Goal: Information Seeking & Learning: Learn about a topic

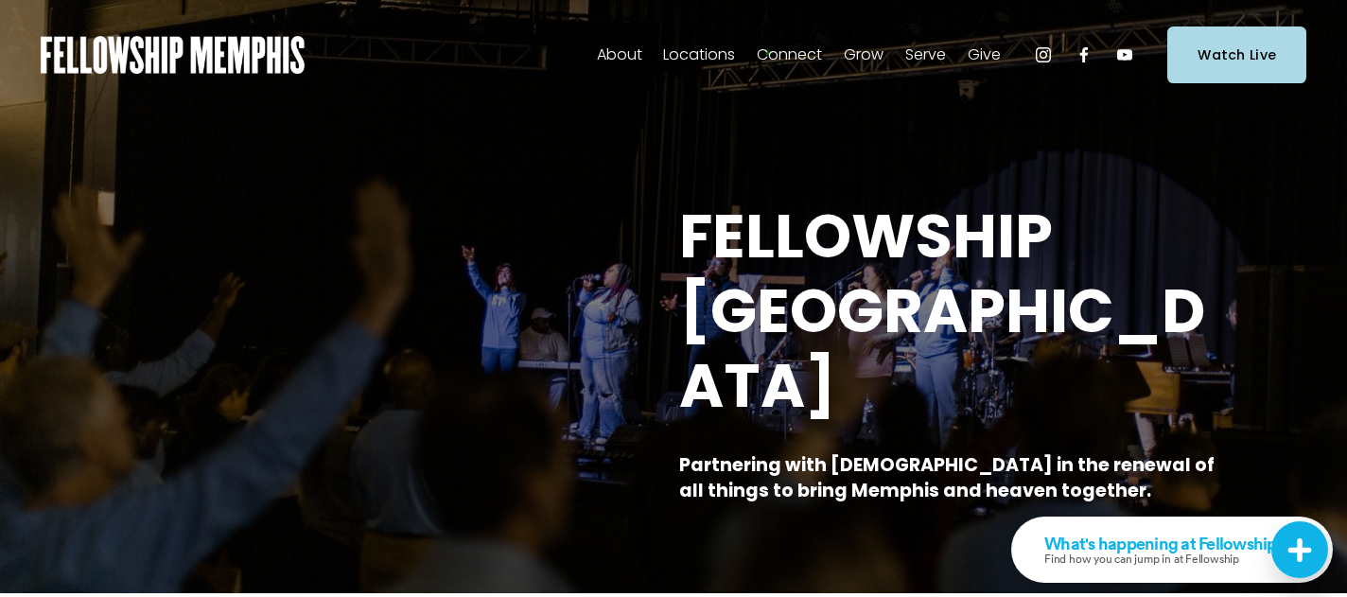
click at [0, 0] on span "Our Beliefs" at bounding box center [0, 0] width 0 height 0
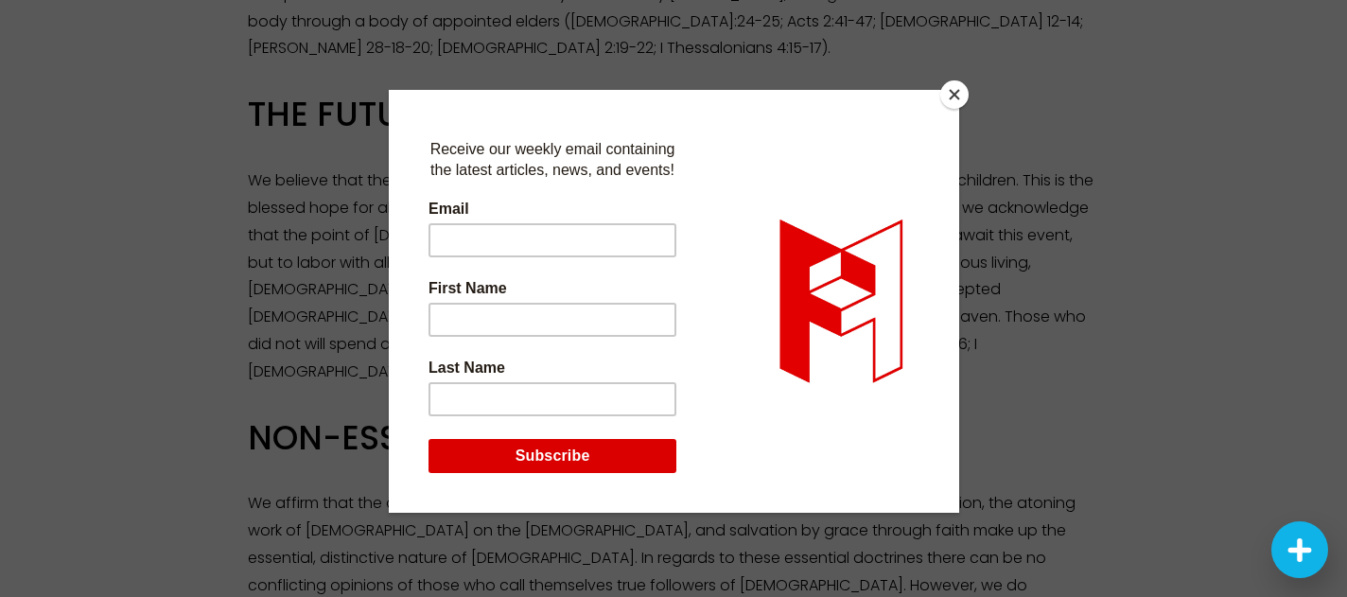
scroll to position [2757, 0]
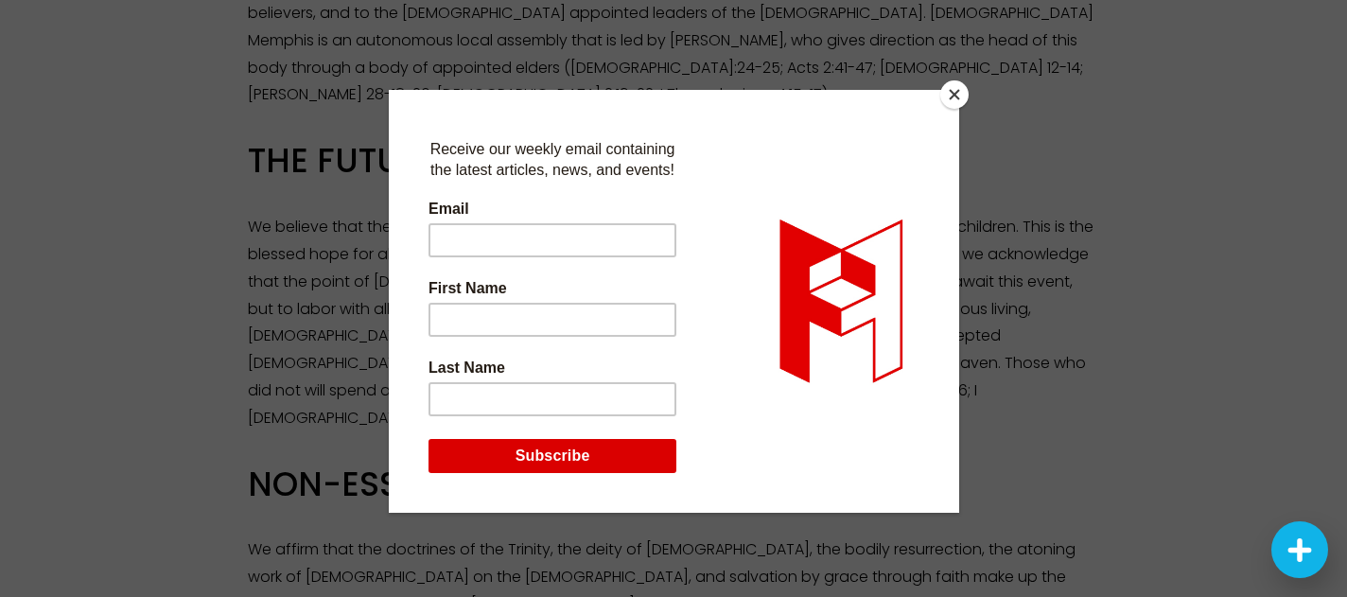
click at [959, 102] on button "Close" at bounding box center [954, 94] width 28 height 28
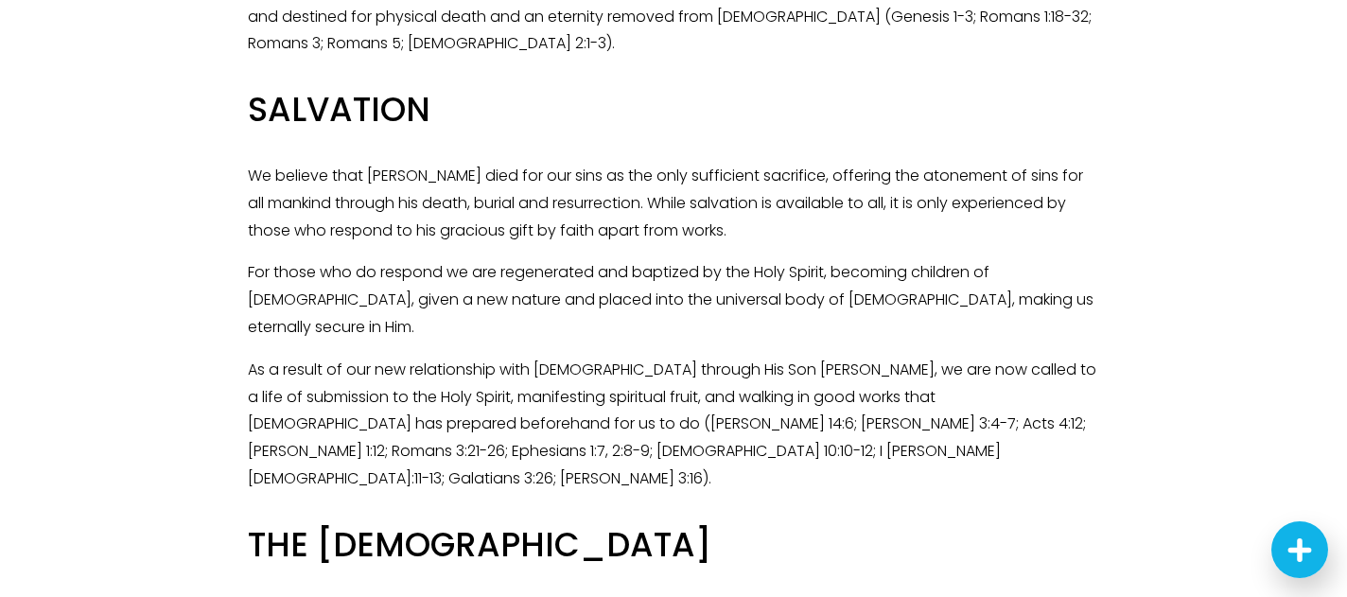
scroll to position [0, 0]
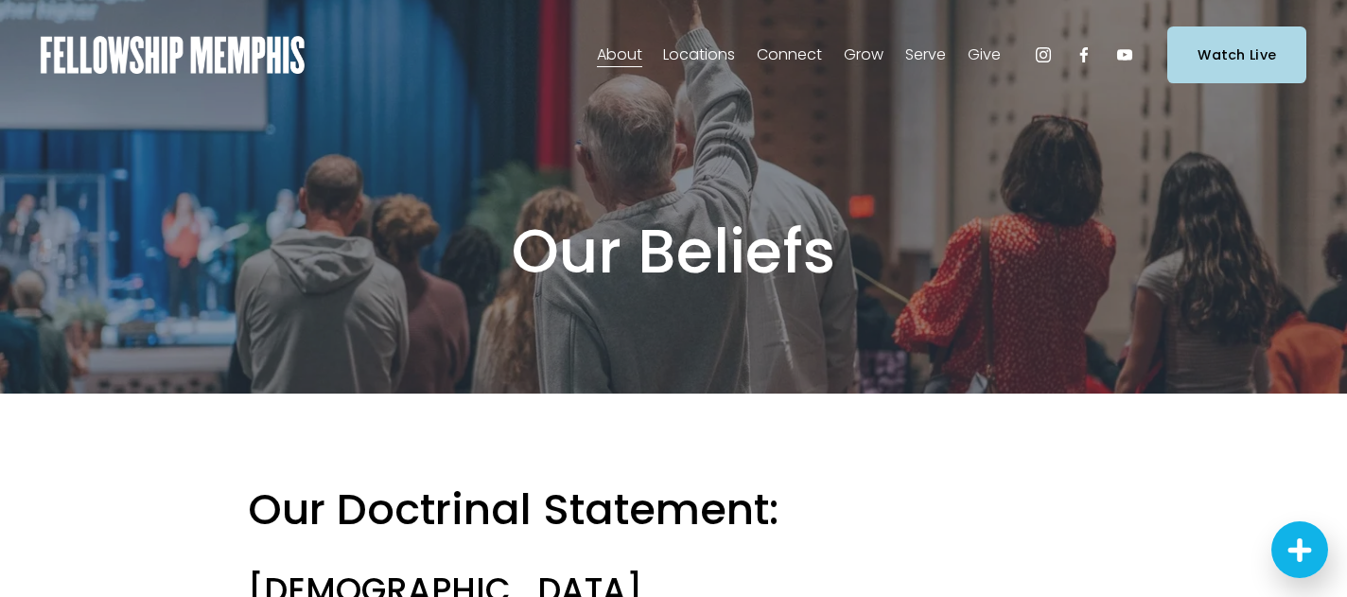
click at [0, 0] on span "Our Values" at bounding box center [0, 0] width 0 height 0
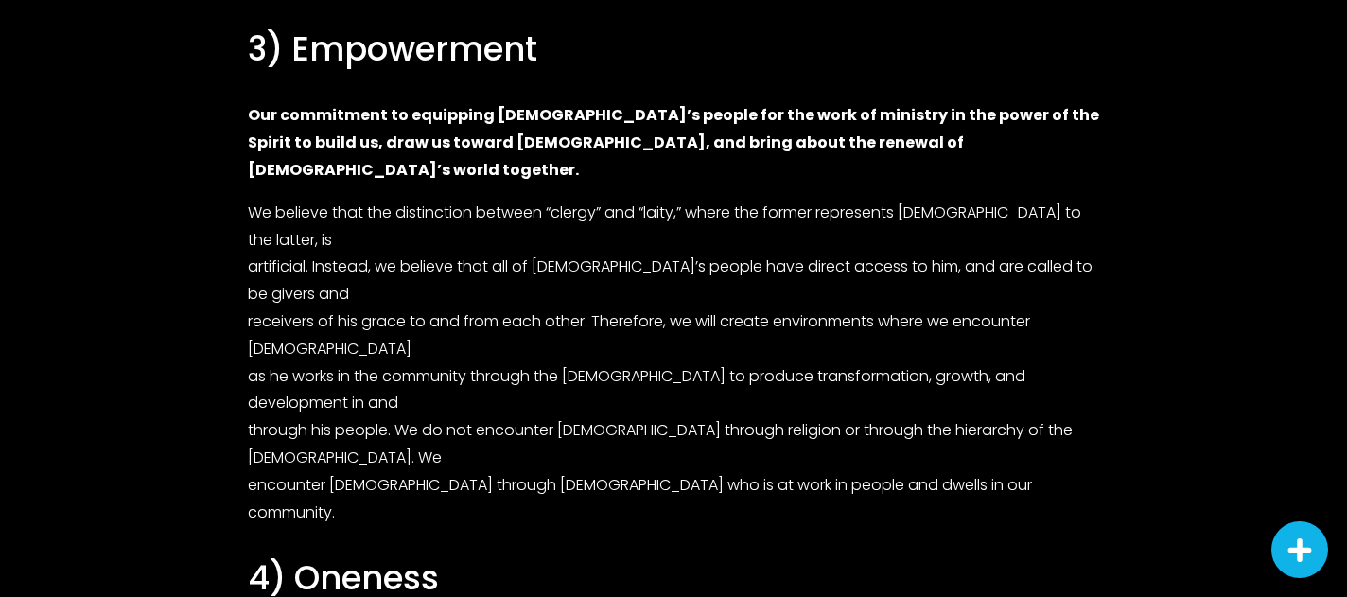
scroll to position [1995, 0]
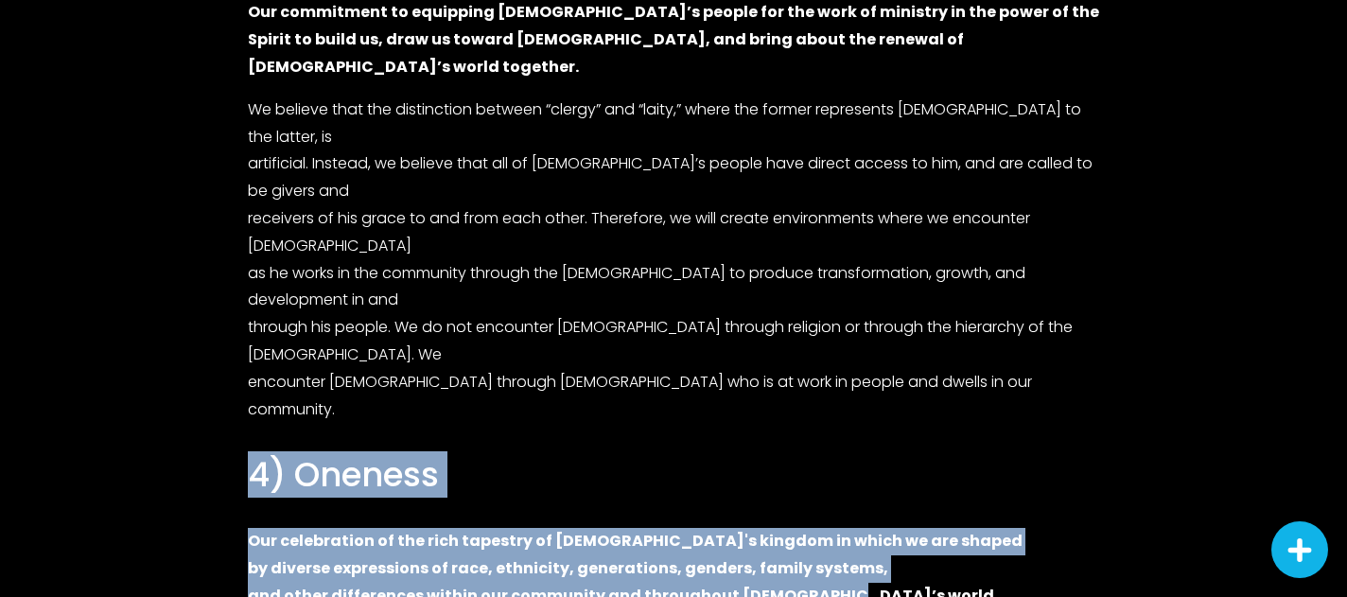
drag, startPoint x: 252, startPoint y: 112, endPoint x: 839, endPoint y: 236, distance: 600.4
click at [839, 236] on div "1) Jesus-centered Our ultimate value is an unwavering focus on Jesus Christ and…" at bounding box center [673, 370] width 851 height 2678
click at [839, 528] on p "Our celebration of the rich tapestry of God's kingdom in which we are shaped by…" at bounding box center [673, 568] width 851 height 81
drag, startPoint x: 839, startPoint y: 236, endPoint x: 238, endPoint y: 110, distance: 613.7
click at [238, 110] on div "1) Jesus-centered Our ultimate value is an unwavering focus on Jesus Christ and…" at bounding box center [673, 370] width 883 height 2710
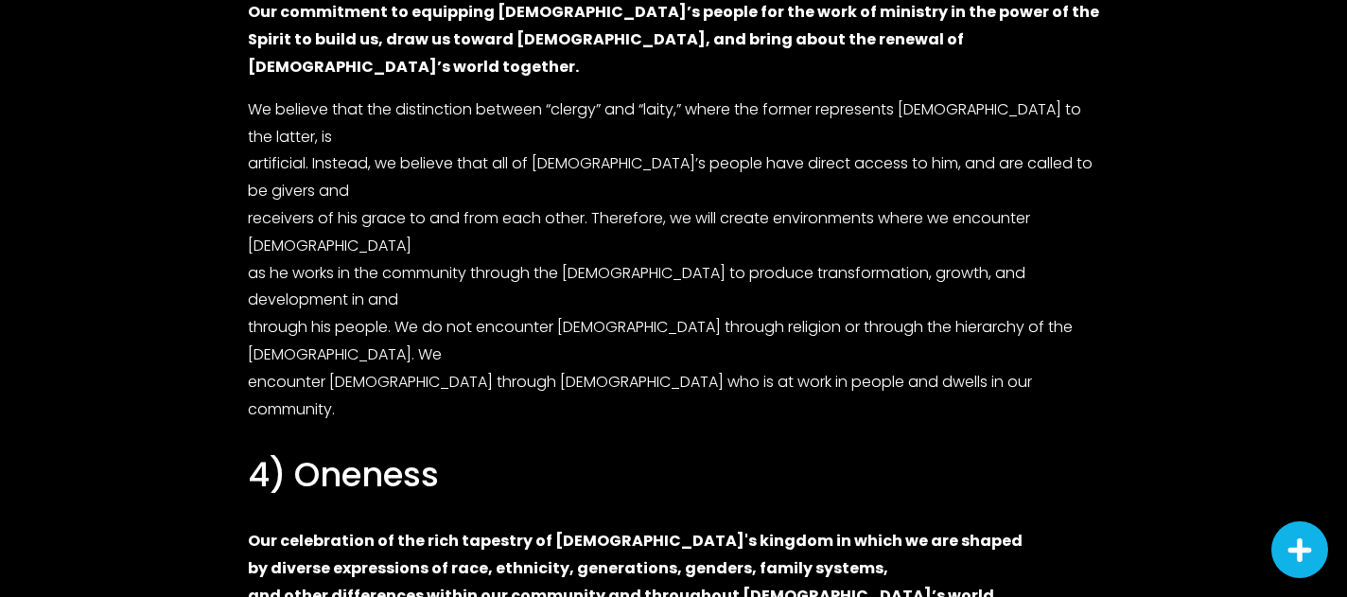
click at [270, 259] on div "1) Jesus-centered Our ultimate value is an unwavering focus on Jesus Christ and…" at bounding box center [673, 370] width 851 height 2678
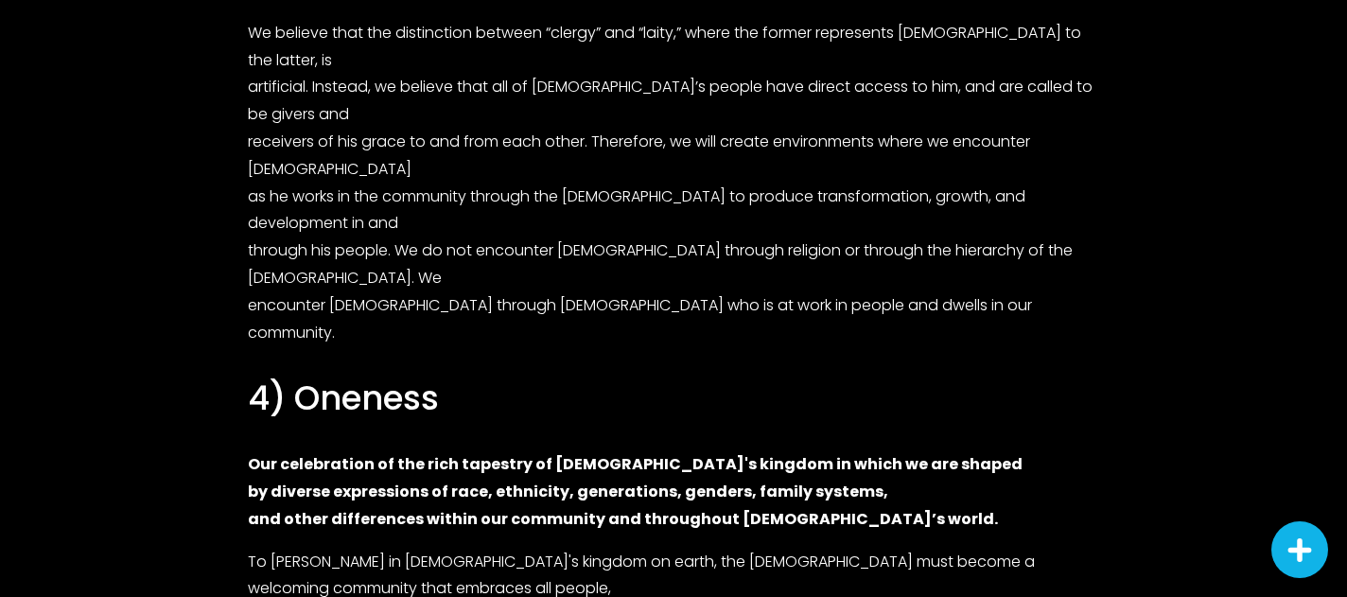
scroll to position [2074, 0]
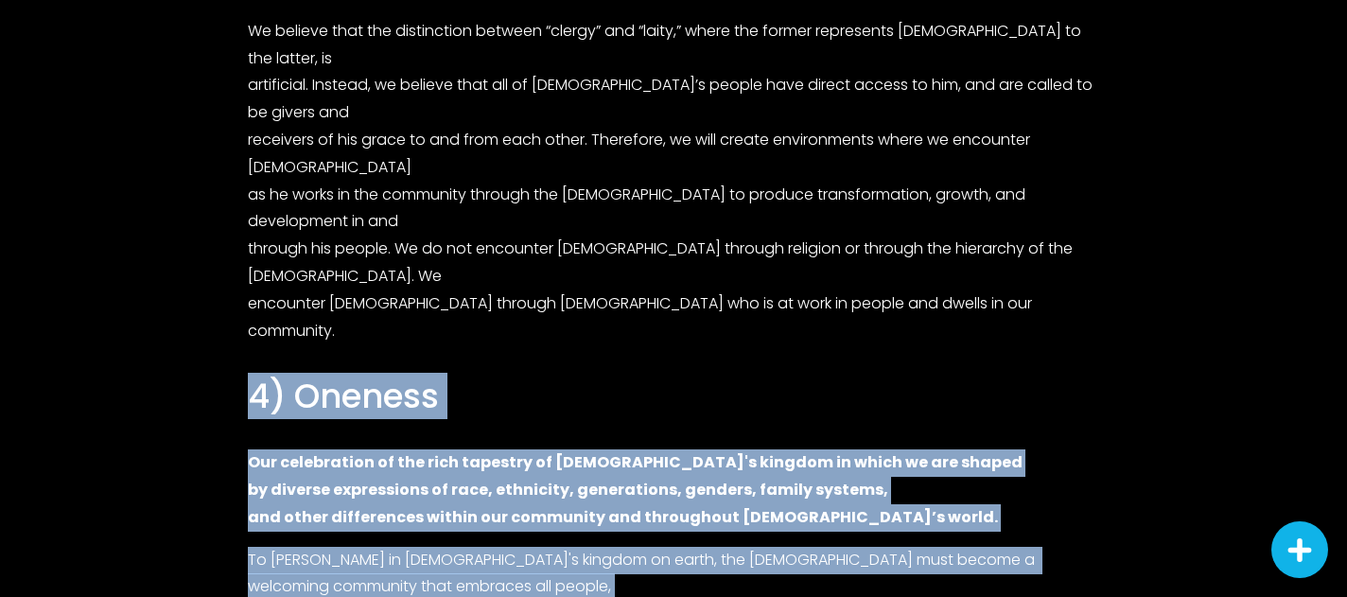
drag, startPoint x: 241, startPoint y: 39, endPoint x: 839, endPoint y: 346, distance: 672.0
click at [839, 346] on div "1) Jesus-centered Our ultimate value is an unwavering focus on Jesus Christ and…" at bounding box center [673, 291] width 883 height 2710
click at [839, 346] on div "1) Jesus-centered Our ultimate value is an unwavering focus on Jesus Christ and…" at bounding box center [673, 291] width 851 height 2678
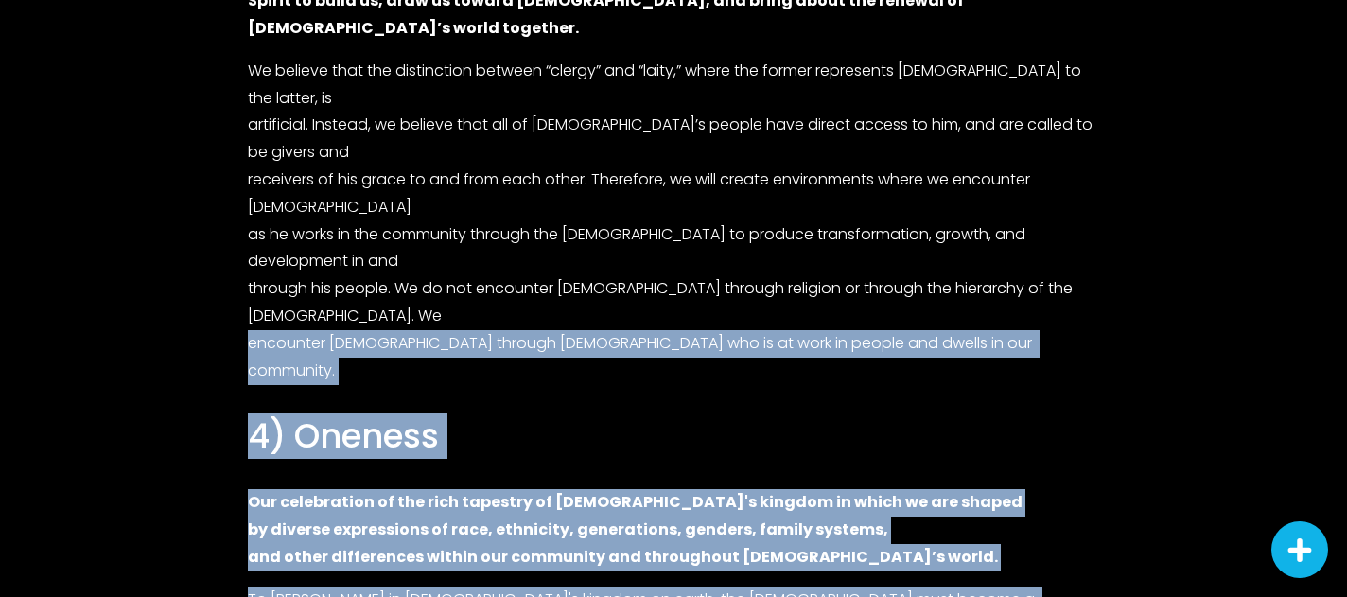
scroll to position [2033, 0]
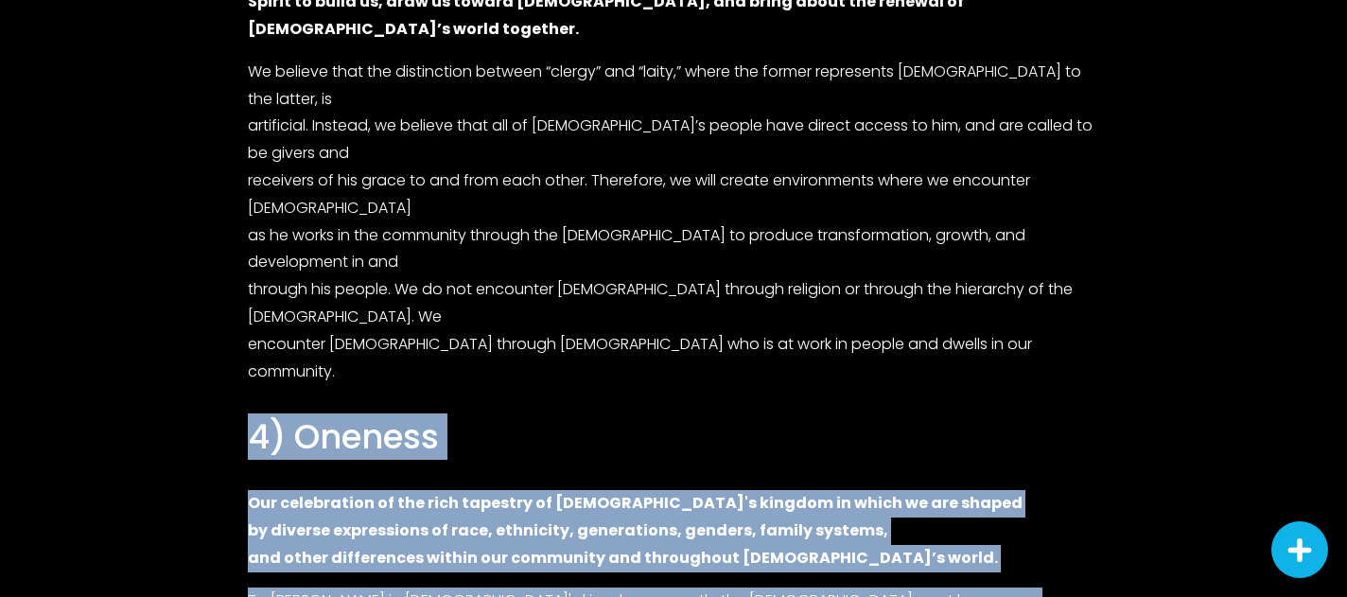
drag, startPoint x: 839, startPoint y: 346, endPoint x: 232, endPoint y: 87, distance: 660.1
click at [232, 88] on div "1) Jesus-centered Our ultimate value is an unwavering focus on Jesus Christ and…" at bounding box center [673, 332] width 883 height 2710
click at [232, 87] on div "1) Jesus-centered Our ultimate value is an unwavering focus on Jesus Christ and…" at bounding box center [673, 332] width 883 height 2710
drag, startPoint x: 251, startPoint y: 74, endPoint x: 802, endPoint y: 347, distance: 615.3
click at [802, 347] on div "1) Jesus-centered Our ultimate value is an unwavering focus on Jesus Christ and…" at bounding box center [673, 332] width 851 height 2678
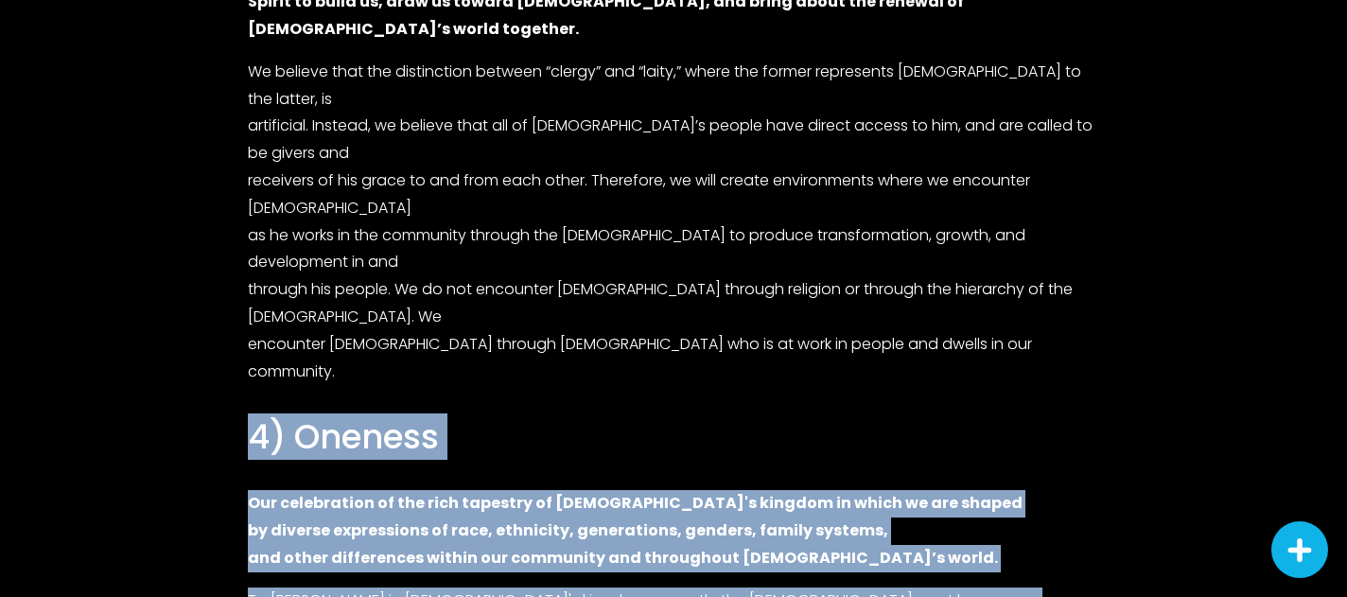
drag, startPoint x: 802, startPoint y: 347, endPoint x: 155, endPoint y: 76, distance: 701.4
click at [156, 76] on div "Mission: Partnering with God in the renewal of all things to bring Memphis and …" at bounding box center [672, 68] width 1215 height 3416
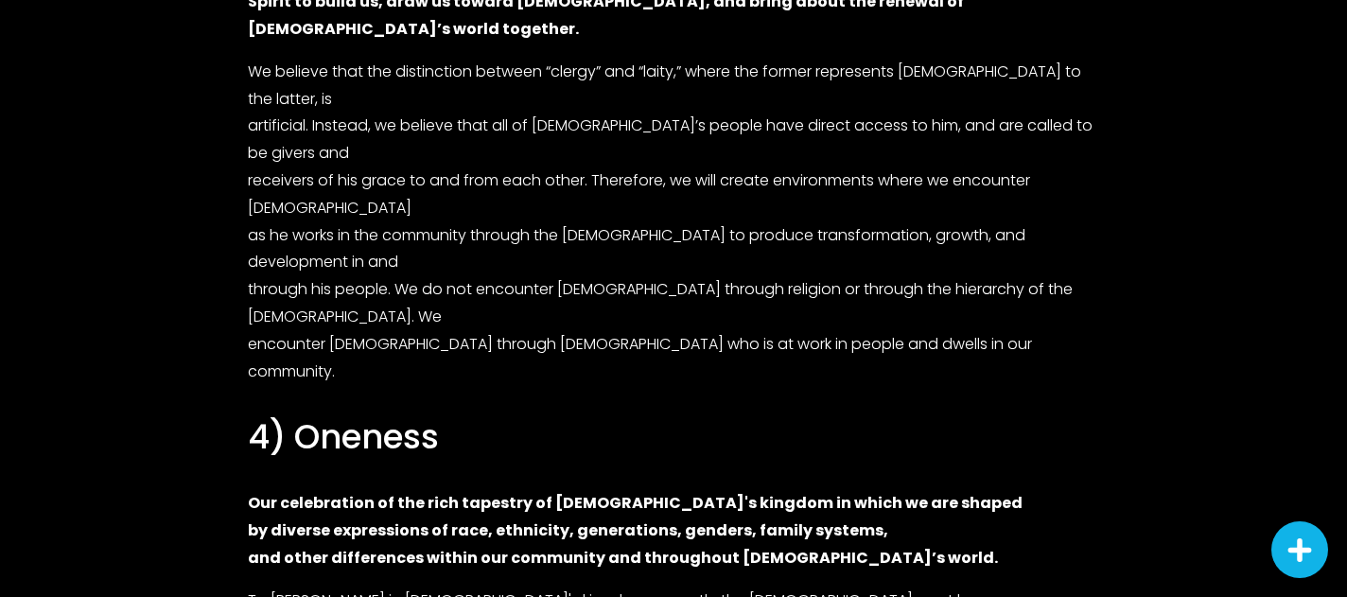
click at [308, 415] on h3 "4) Oneness" at bounding box center [673, 437] width 851 height 44
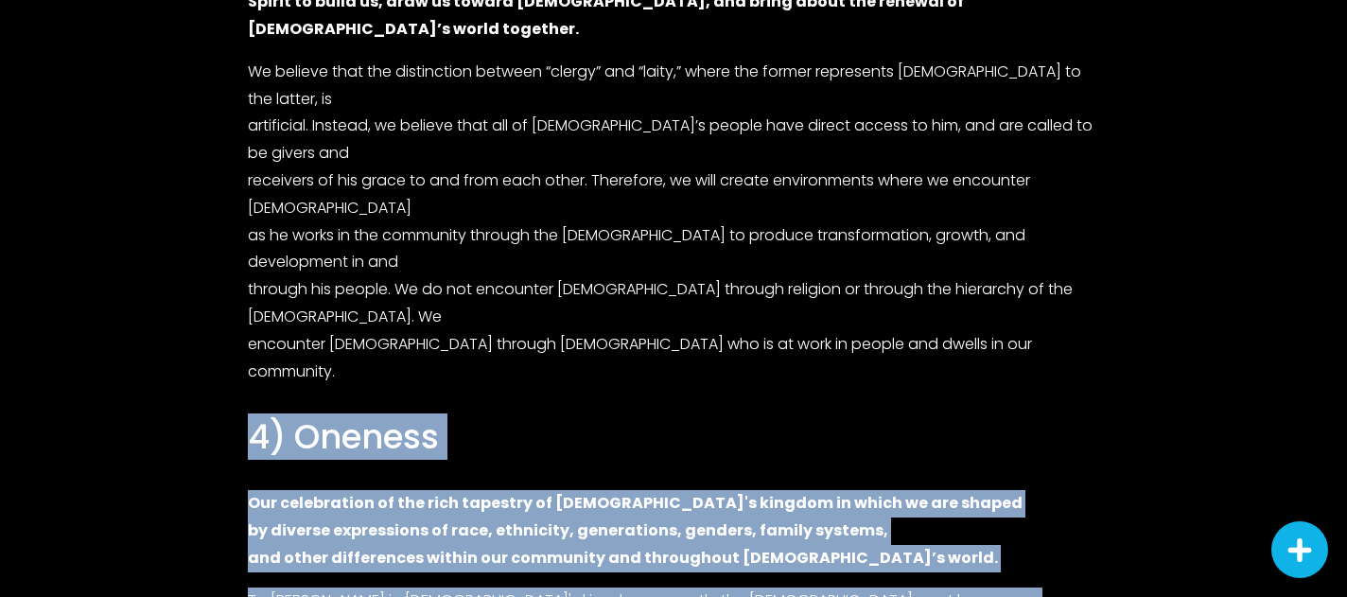
drag, startPoint x: 322, startPoint y: 78, endPoint x: 857, endPoint y: 360, distance: 605.3
click at [857, 360] on div "Mission: Partnering with God in the renewal of all things to bring Memphis and …" at bounding box center [672, 68] width 1215 height 3416
click at [857, 360] on div "1) Jesus-centered Our ultimate value is an unwavering focus on Jesus Christ and…" at bounding box center [673, 332] width 851 height 2678
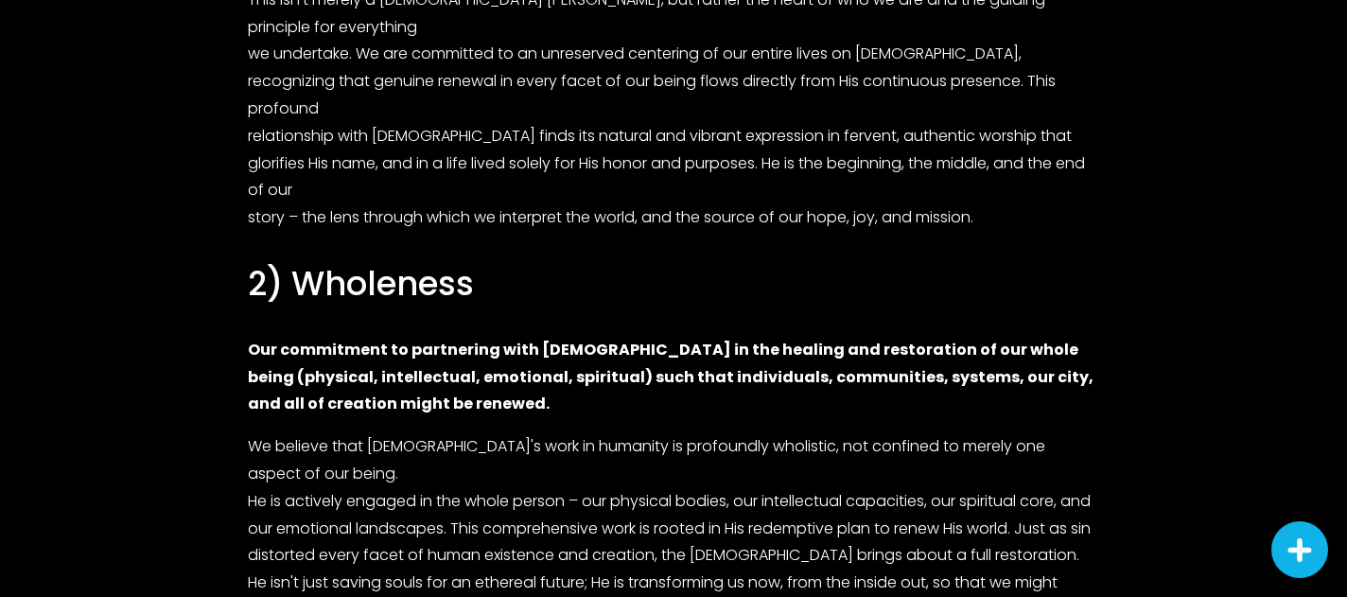
scroll to position [1210, 0]
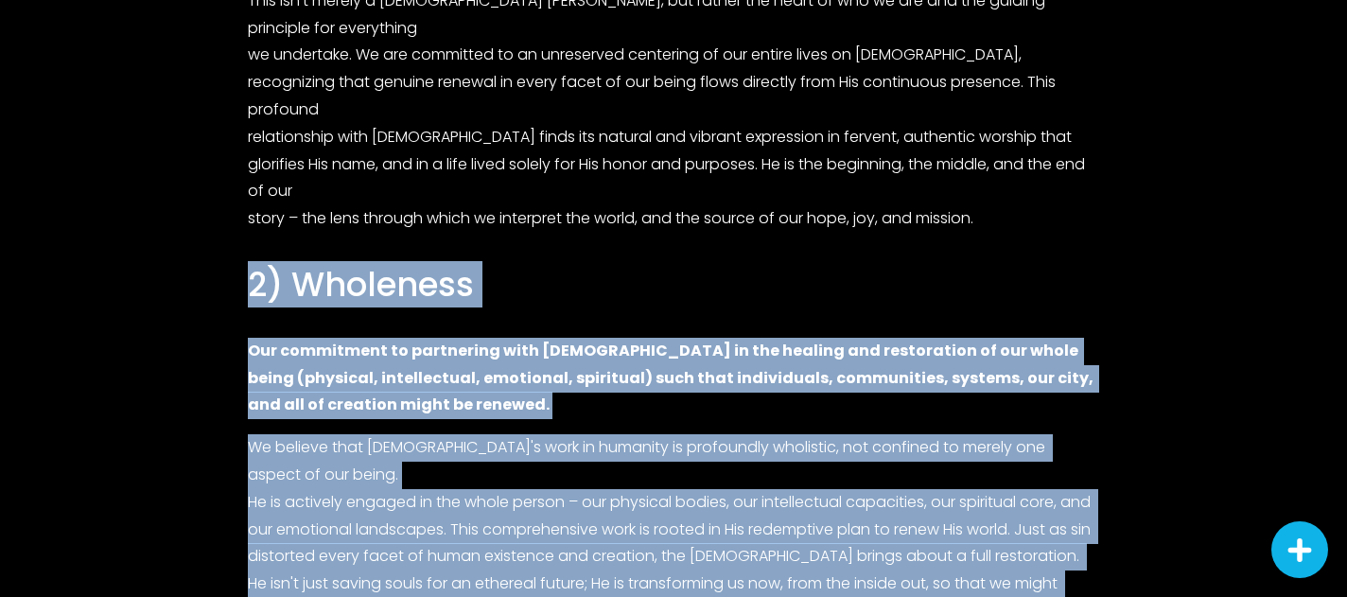
drag, startPoint x: 228, startPoint y: 129, endPoint x: 806, endPoint y: 434, distance: 653.6
click at [806, 434] on p "We believe that God's work in humanity is profoundly wholistic, not confined to…" at bounding box center [673, 556] width 851 height 245
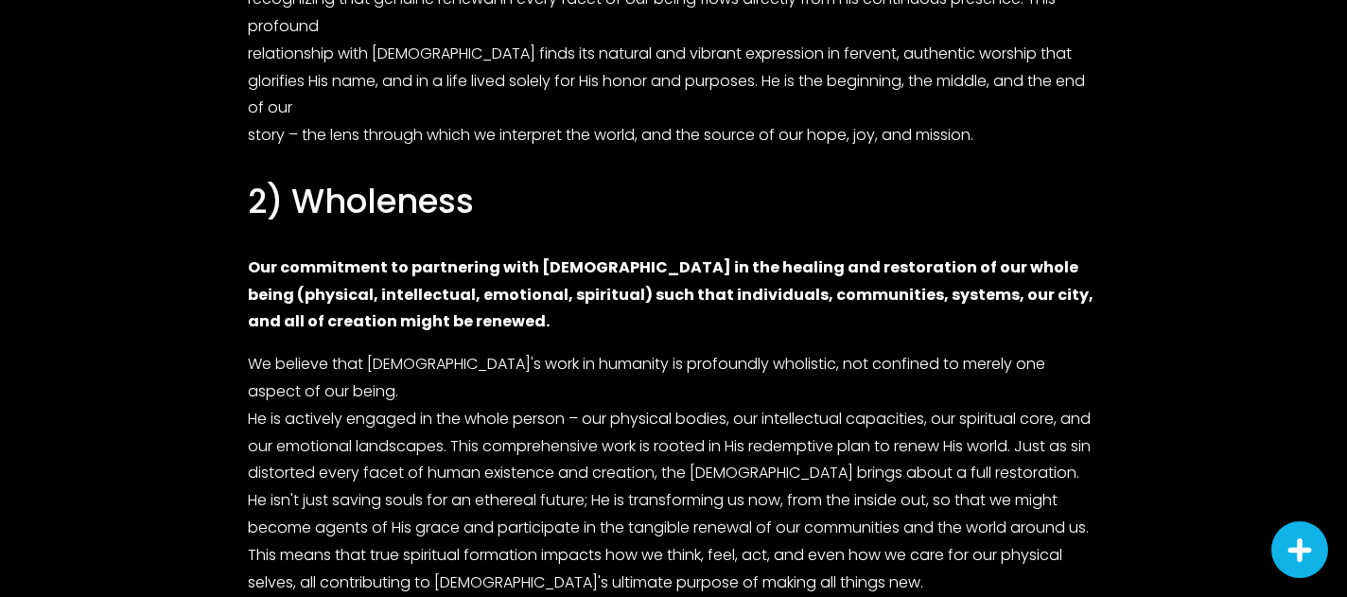
scroll to position [1292, 0]
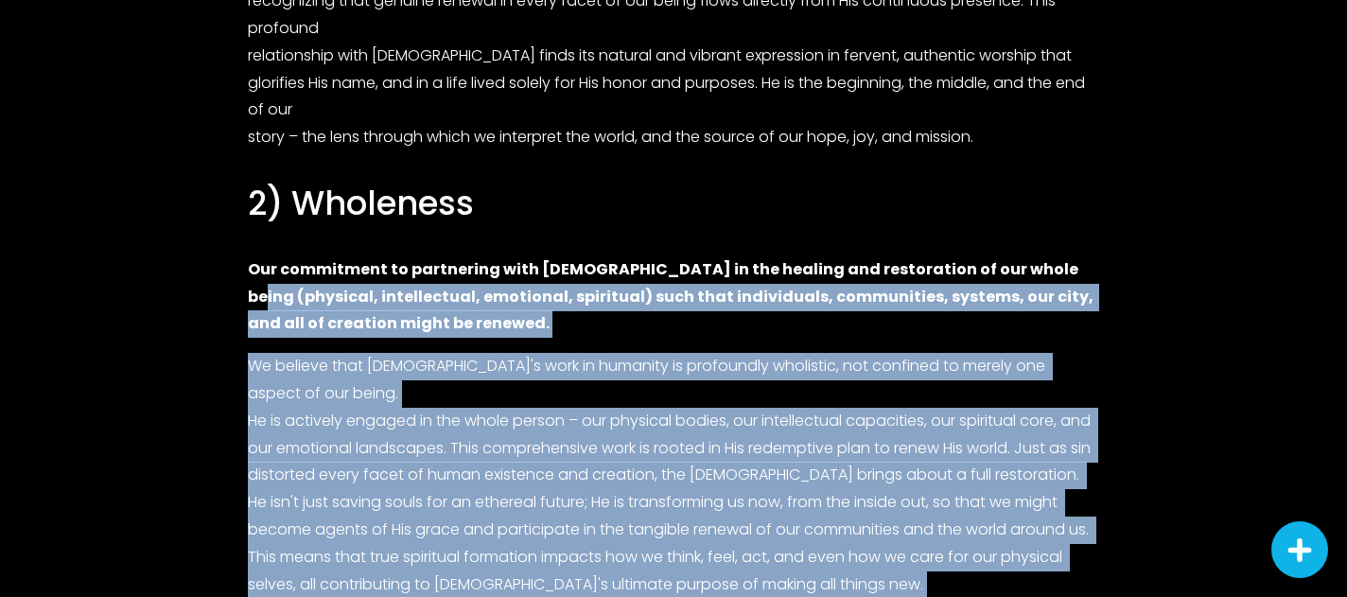
drag, startPoint x: 806, startPoint y: 434, endPoint x: 242, endPoint y: 137, distance: 637.0
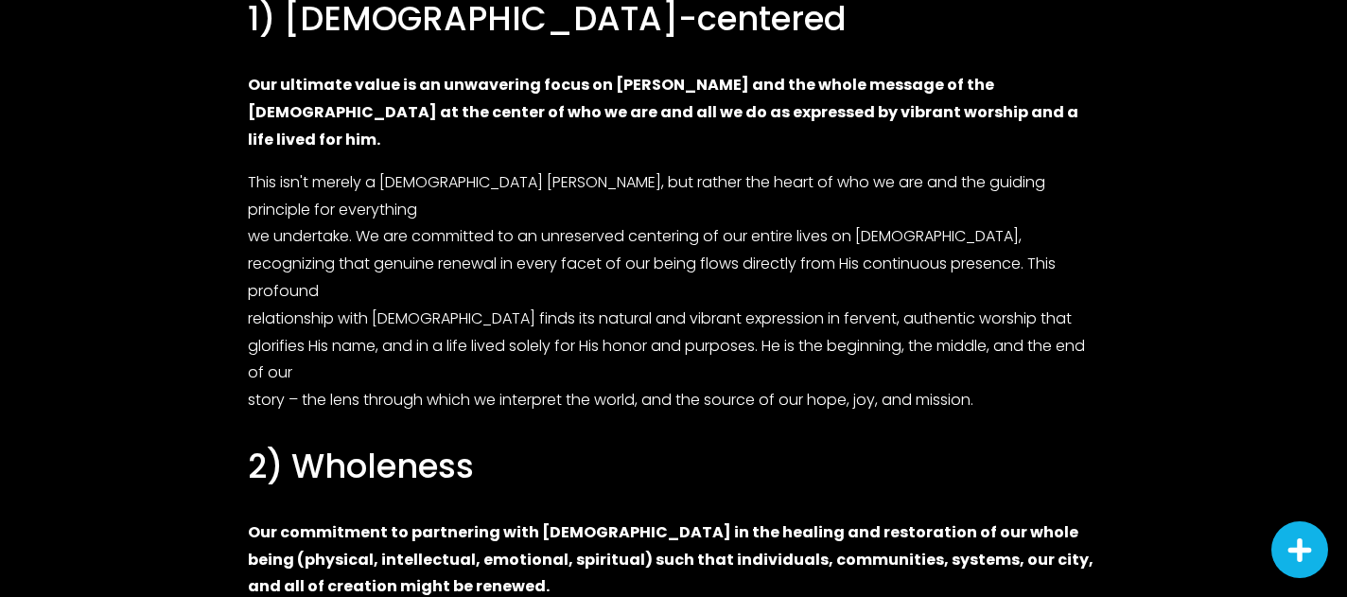
scroll to position [0, 0]
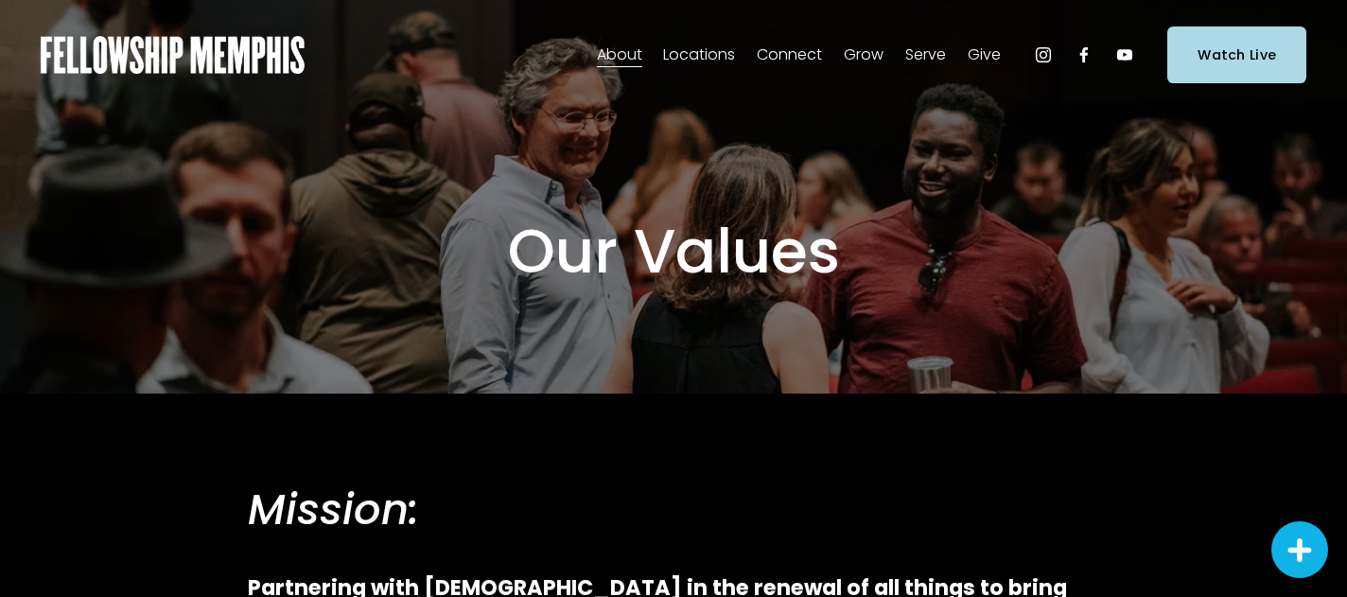
click at [0, 0] on link "Groups" at bounding box center [0, 0] width 0 height 0
click at [0, 0] on link "Reading Plan" at bounding box center [0, 0] width 0 height 0
click at [0, 0] on span "Discipleship Resources" at bounding box center [0, 0] width 0 height 0
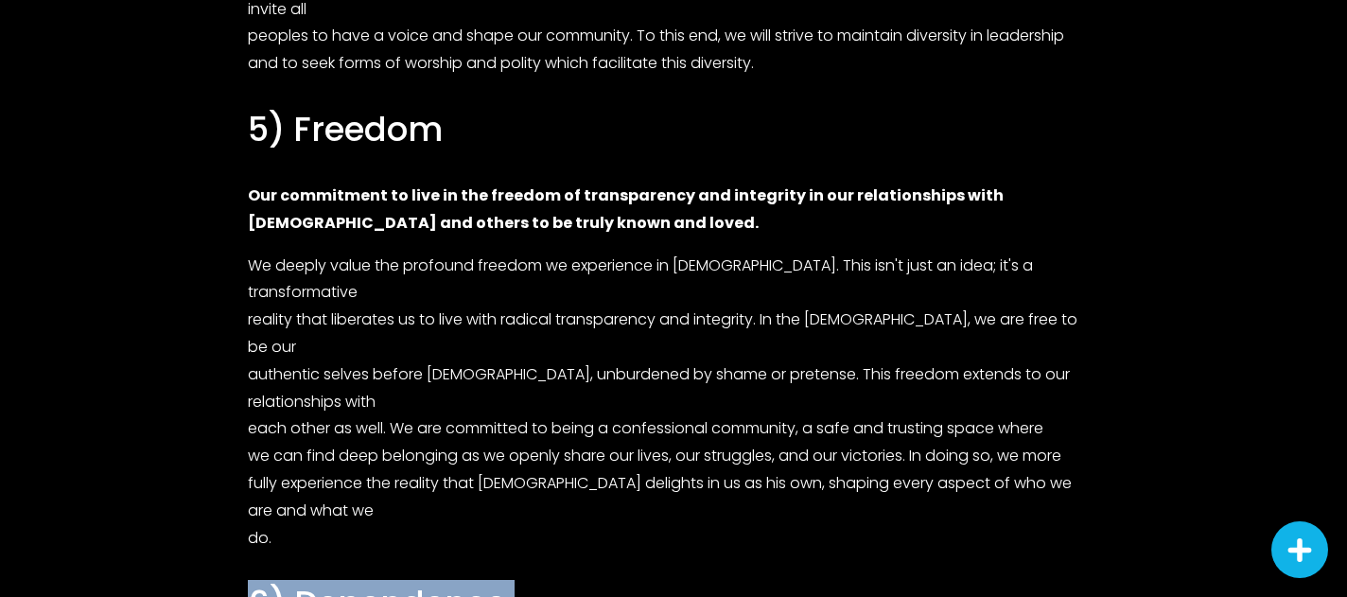
scroll to position [2699, 0]
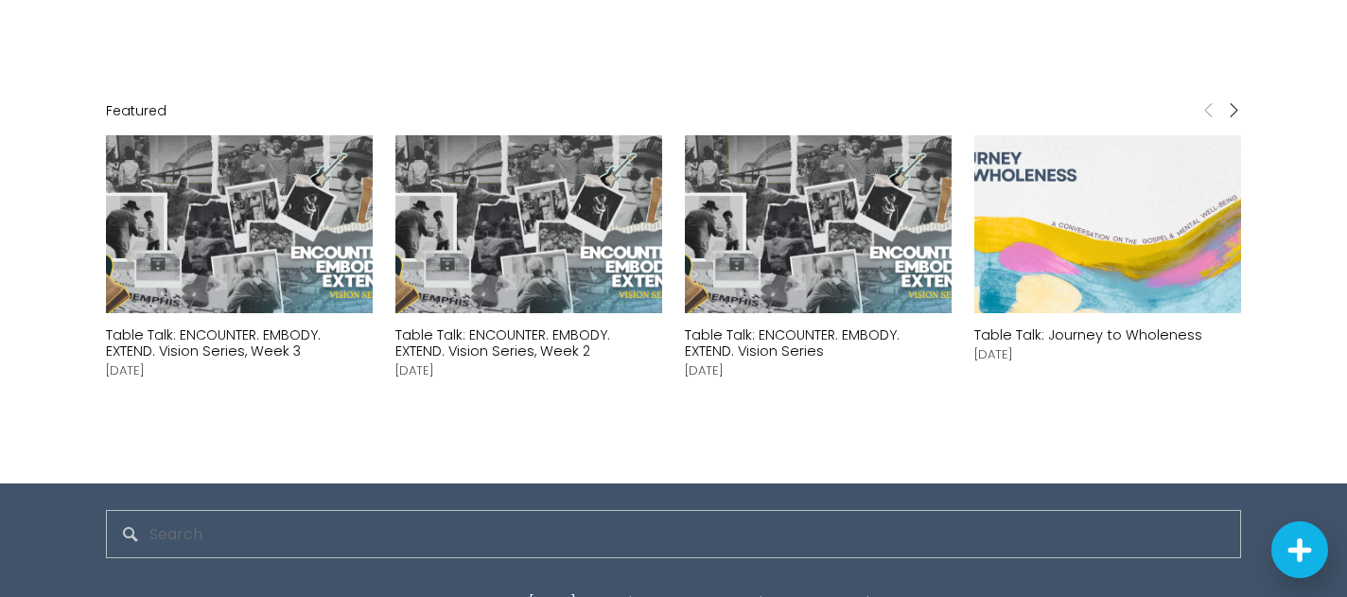
scroll to position [4071, 0]
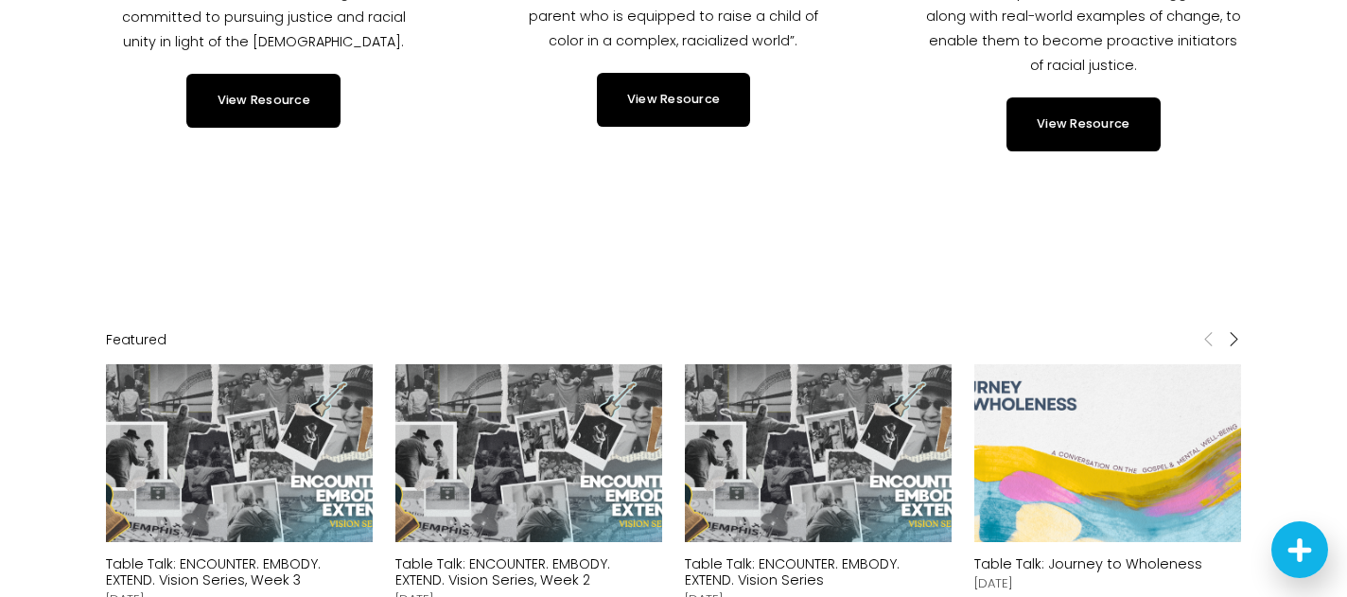
drag, startPoint x: 926, startPoint y: 548, endPoint x: 115, endPoint y: 265, distance: 858.6
click at [115, 330] on div "Featured Sep 14, 2025 Table Talk: ENCOUNTER. EMBODY. EXTEND. Vision Series, Wee…" at bounding box center [673, 499] width 1135 height 338
click at [61, 286] on div "Featured Sep 14, 2025 Table Talk: ENCOUNTER. EMBODY. EXTEND. Vision Series, Wee…" at bounding box center [673, 499] width 1347 height 426
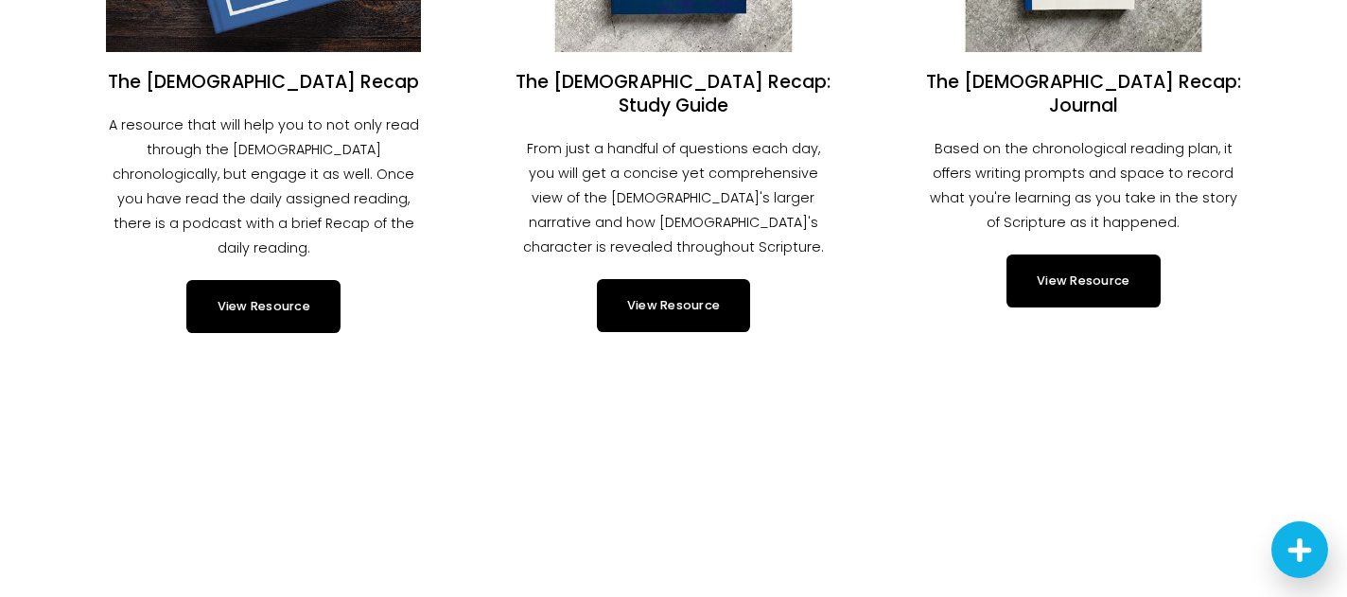
scroll to position [0, 0]
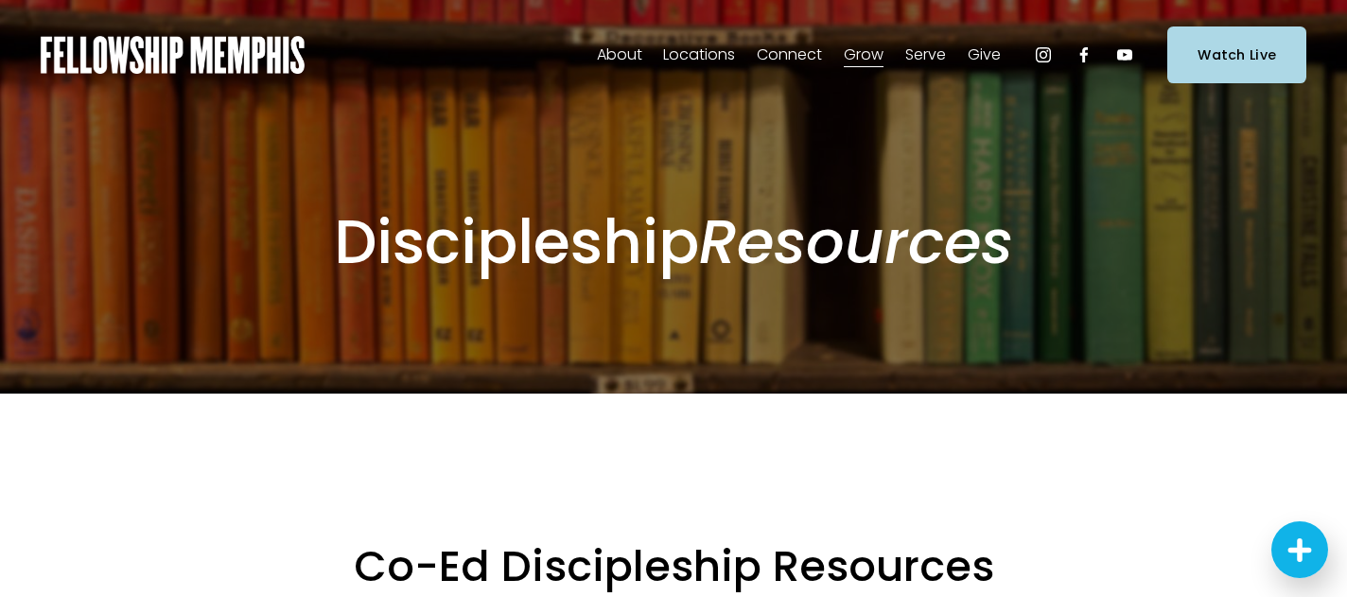
click at [0, 0] on span "Careers" at bounding box center [0, 0] width 0 height 0
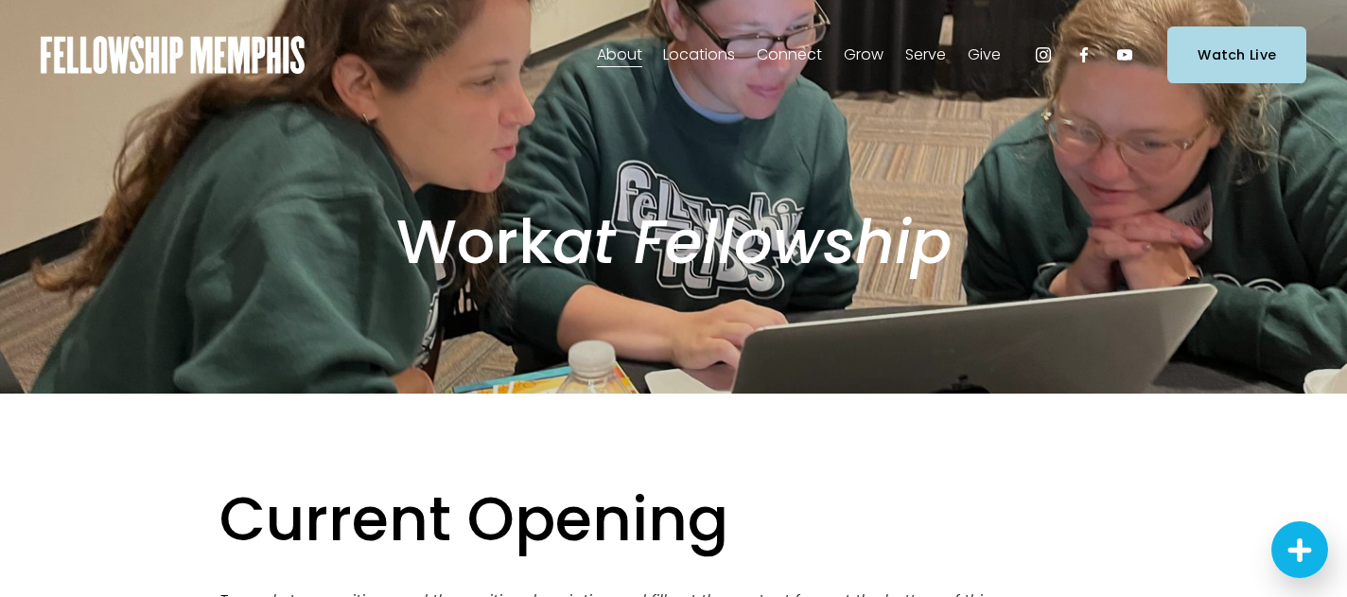
click at [0, 0] on span "Staff" at bounding box center [0, 0] width 0 height 0
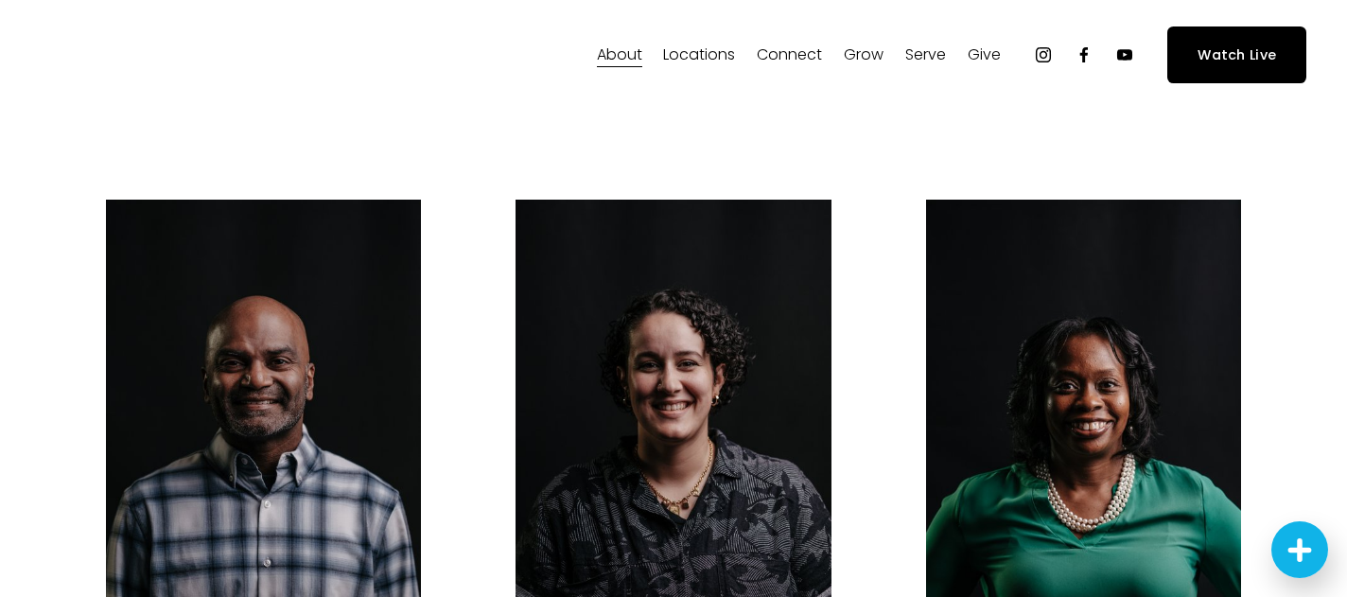
click at [0, 0] on span "Alpha" at bounding box center [0, 0] width 0 height 0
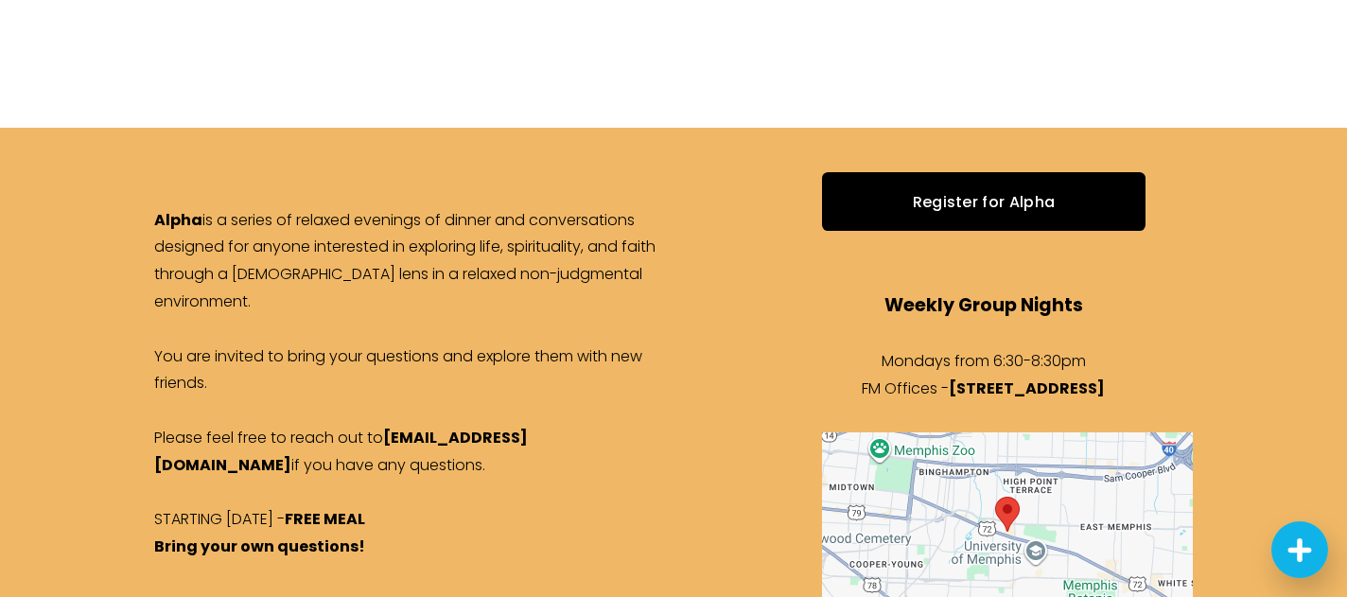
scroll to position [1690, 0]
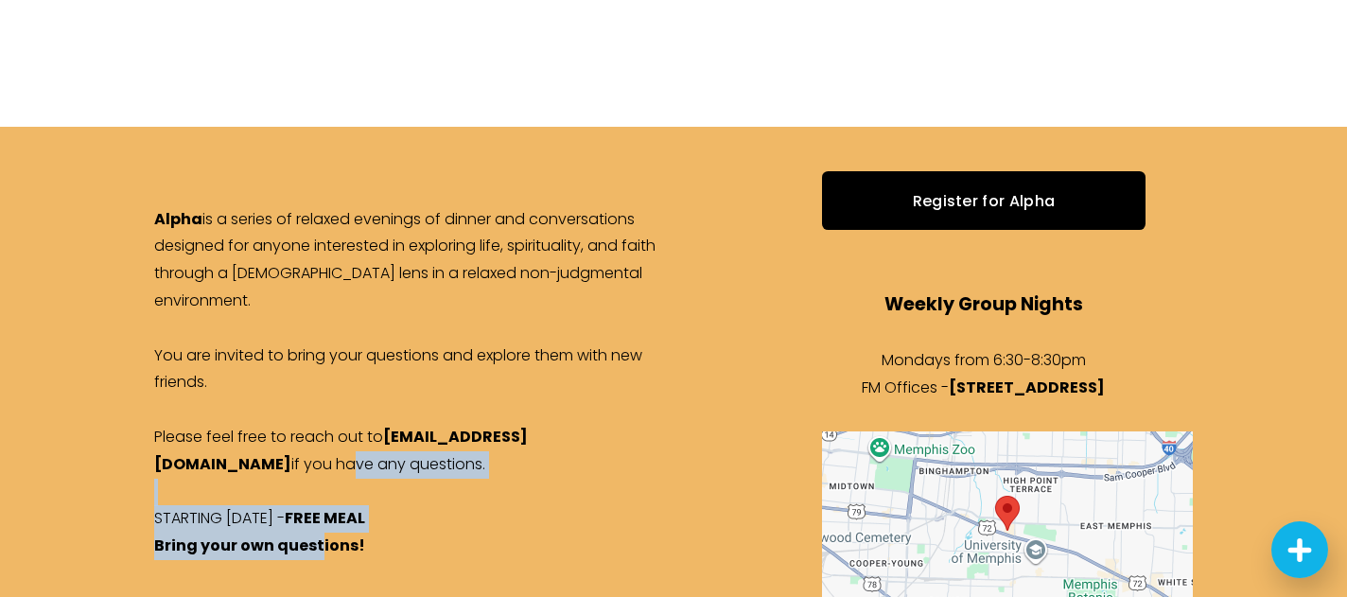
drag, startPoint x: 194, startPoint y: 424, endPoint x: 318, endPoint y: 528, distance: 161.8
click at [320, 530] on p "Alpha is a series of relaxed evenings of dinner and conversations designed for …" at bounding box center [411, 383] width 514 height 354
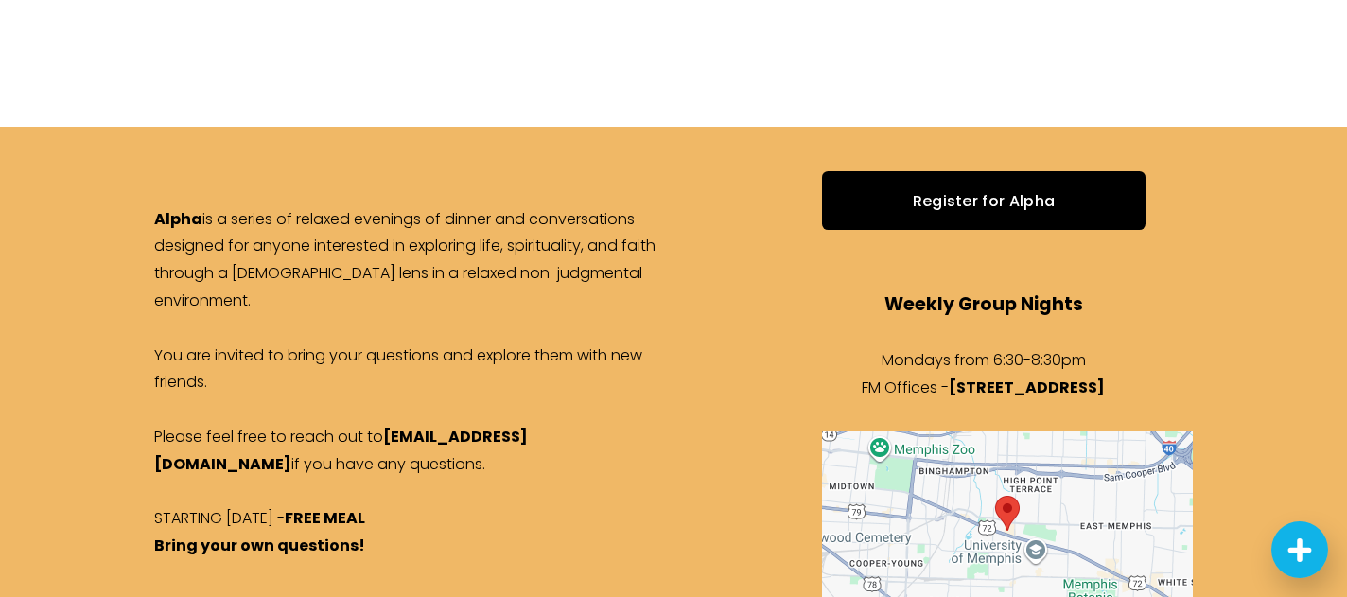
click at [337, 538] on div "Alpha is a series of relaxed evenings of dinner and conversations designed for …" at bounding box center [411, 383] width 514 height 354
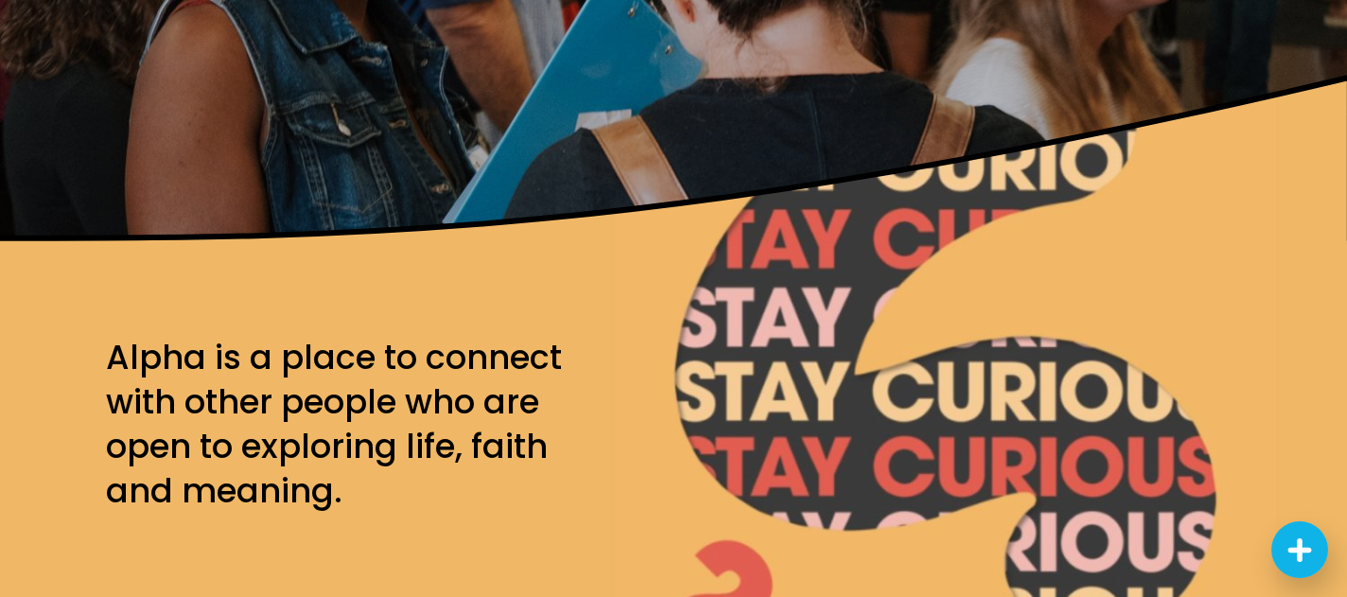
scroll to position [0, 0]
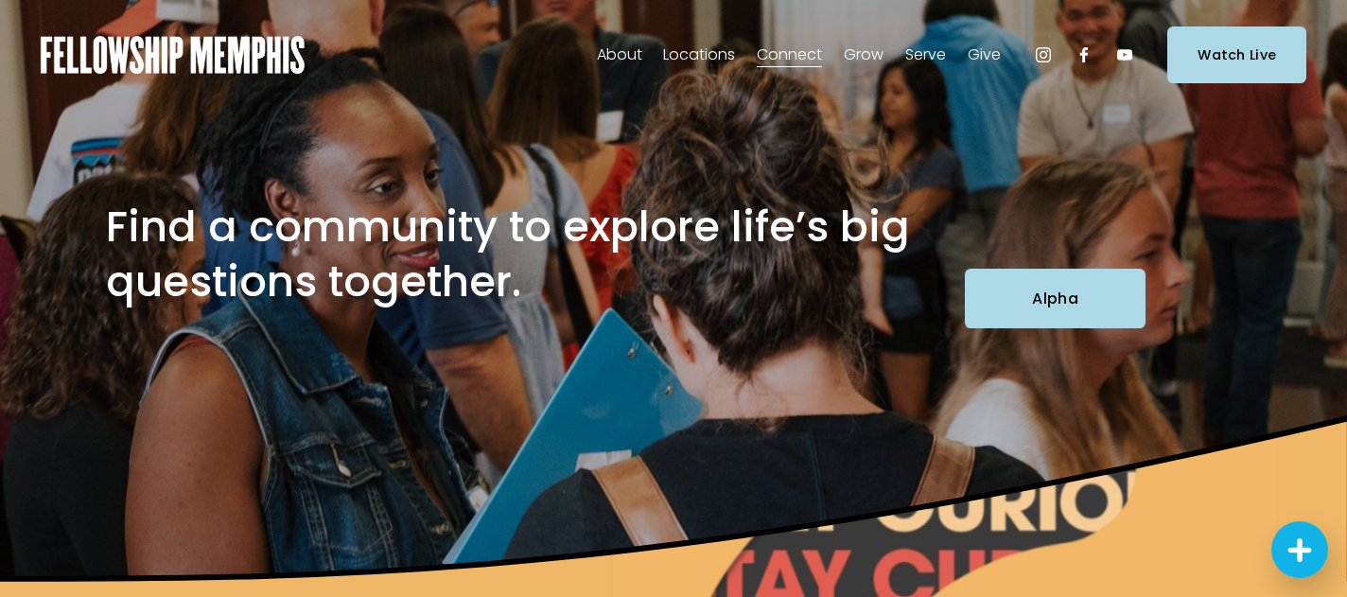
click at [0, 0] on span "Sermons" at bounding box center [0, 0] width 0 height 0
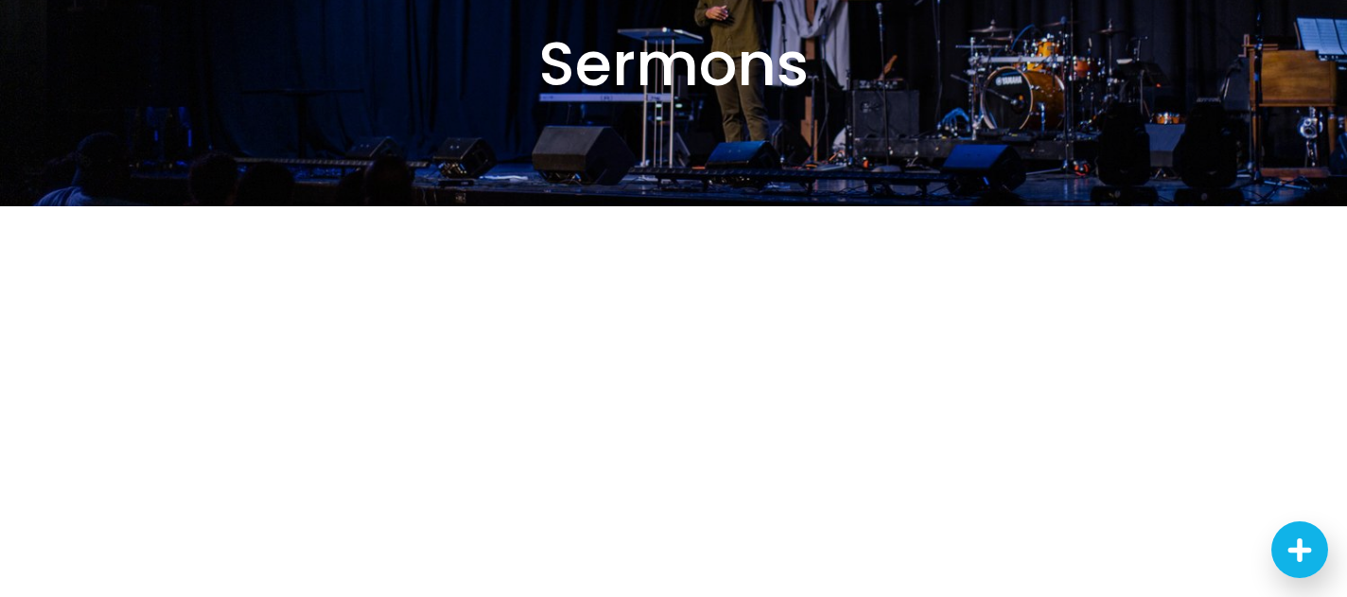
scroll to position [188, 0]
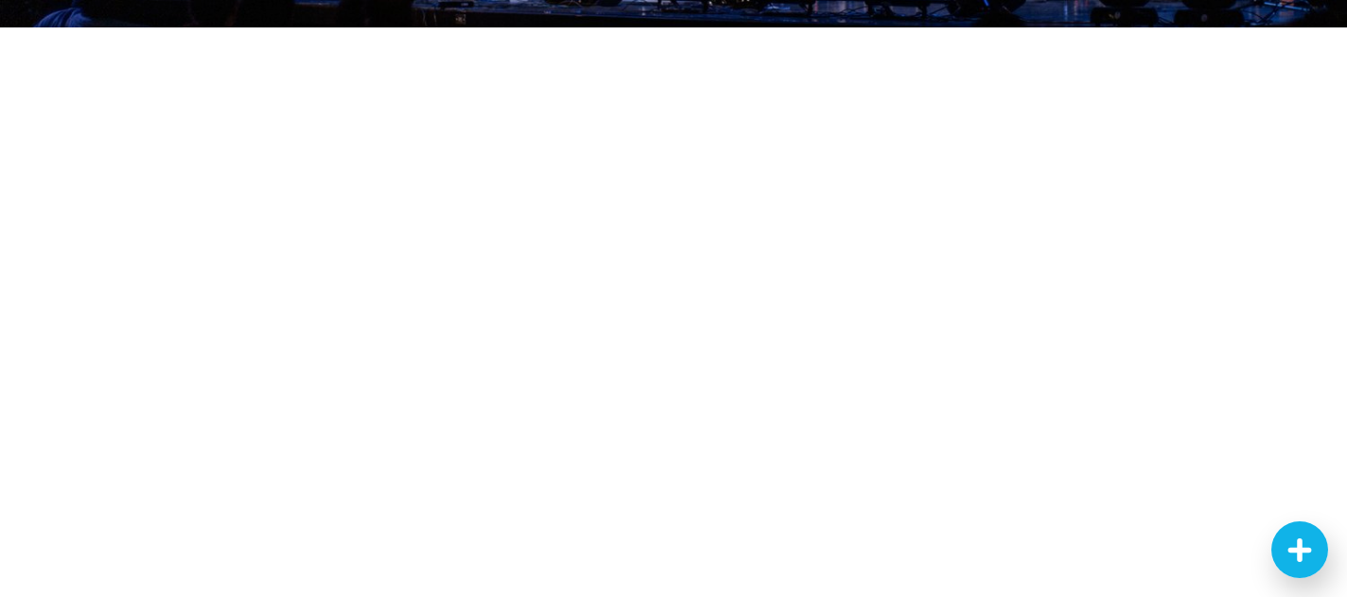
scroll to position [381, 0]
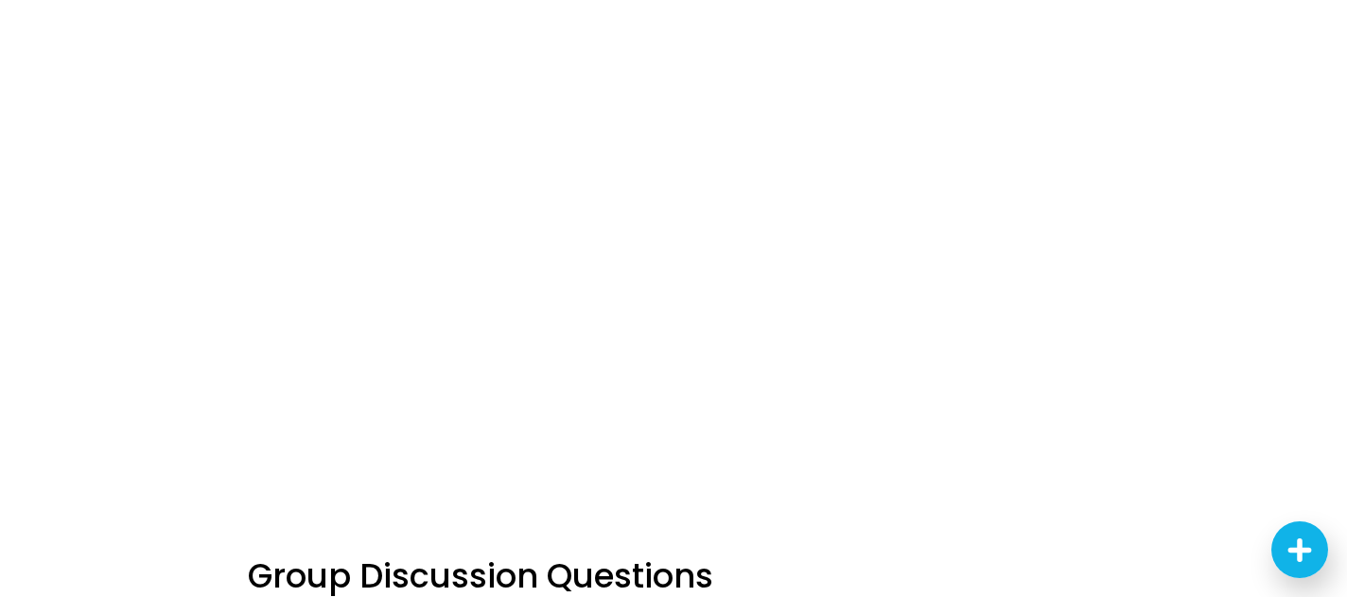
scroll to position [487, 0]
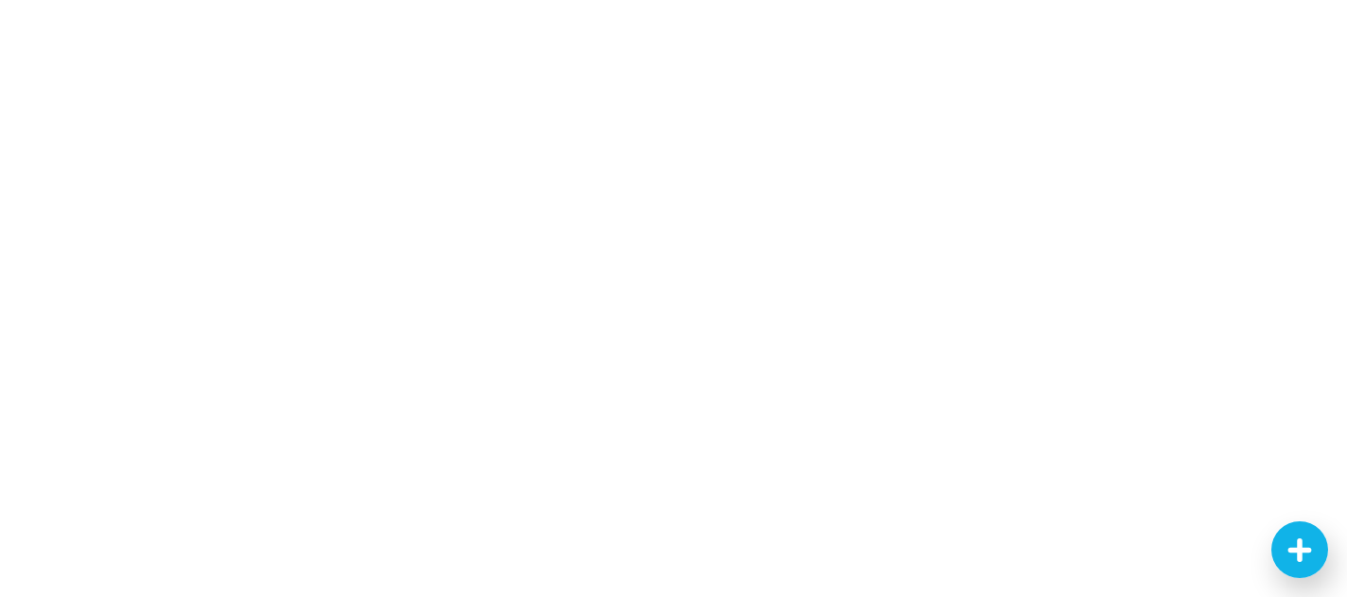
scroll to position [332, 0]
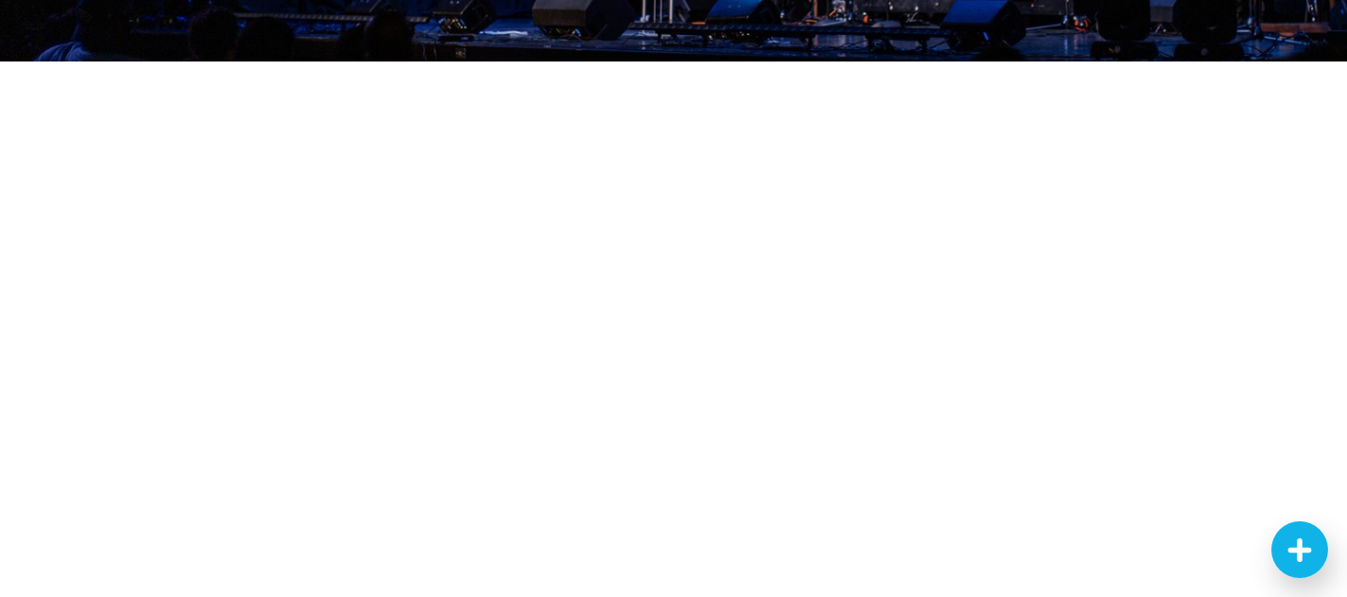
scroll to position [381, 0]
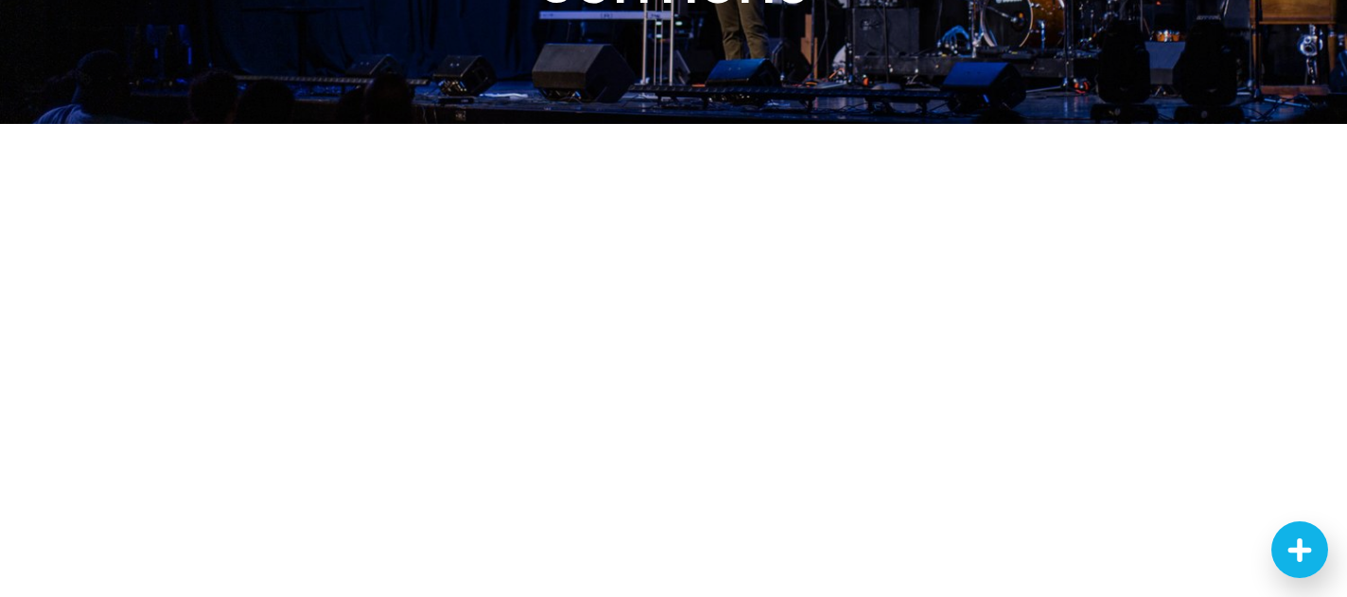
scroll to position [292, 0]
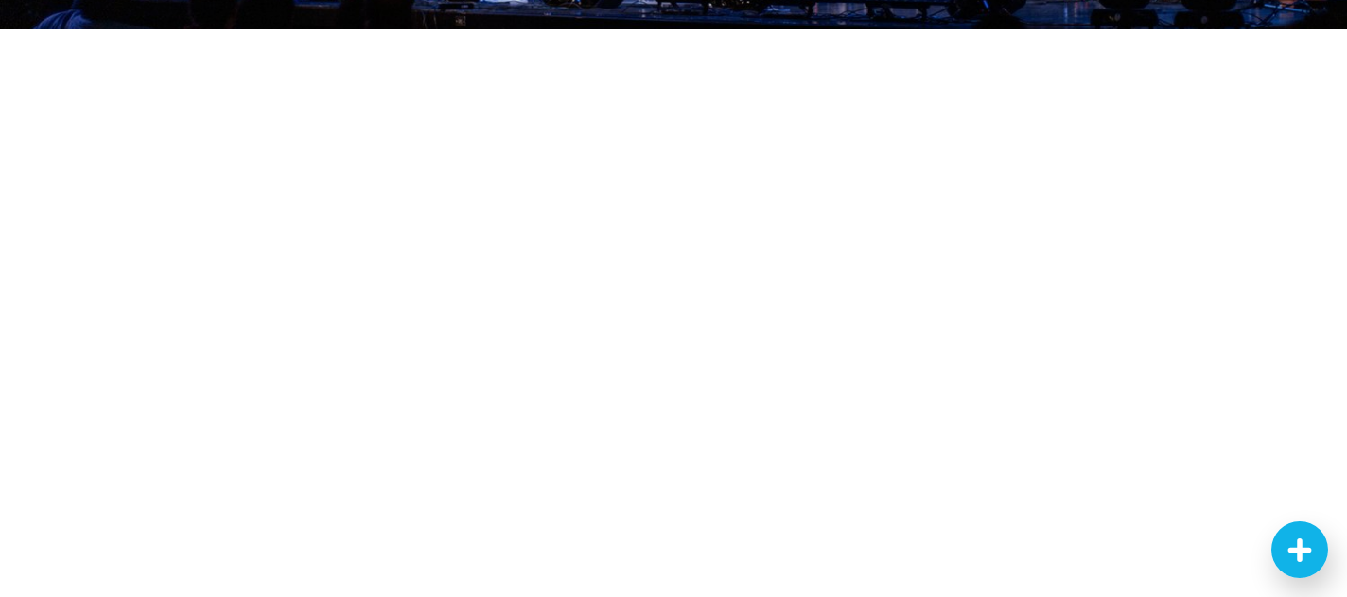
scroll to position [381, 0]
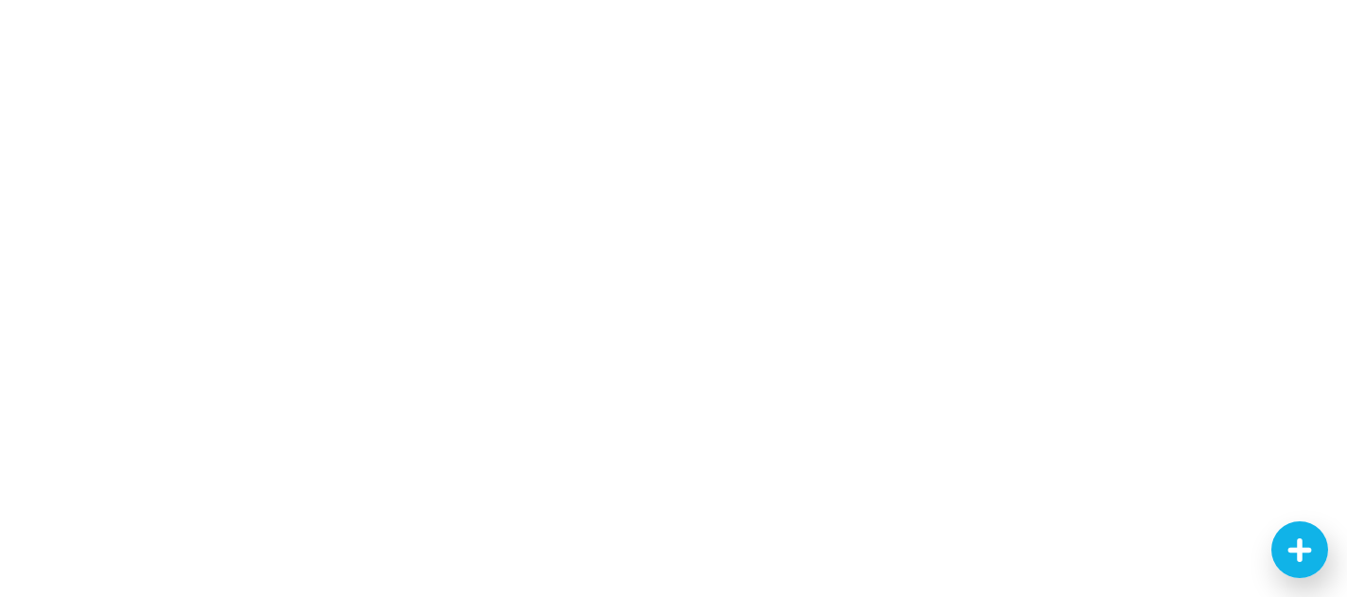
scroll to position [605, 0]
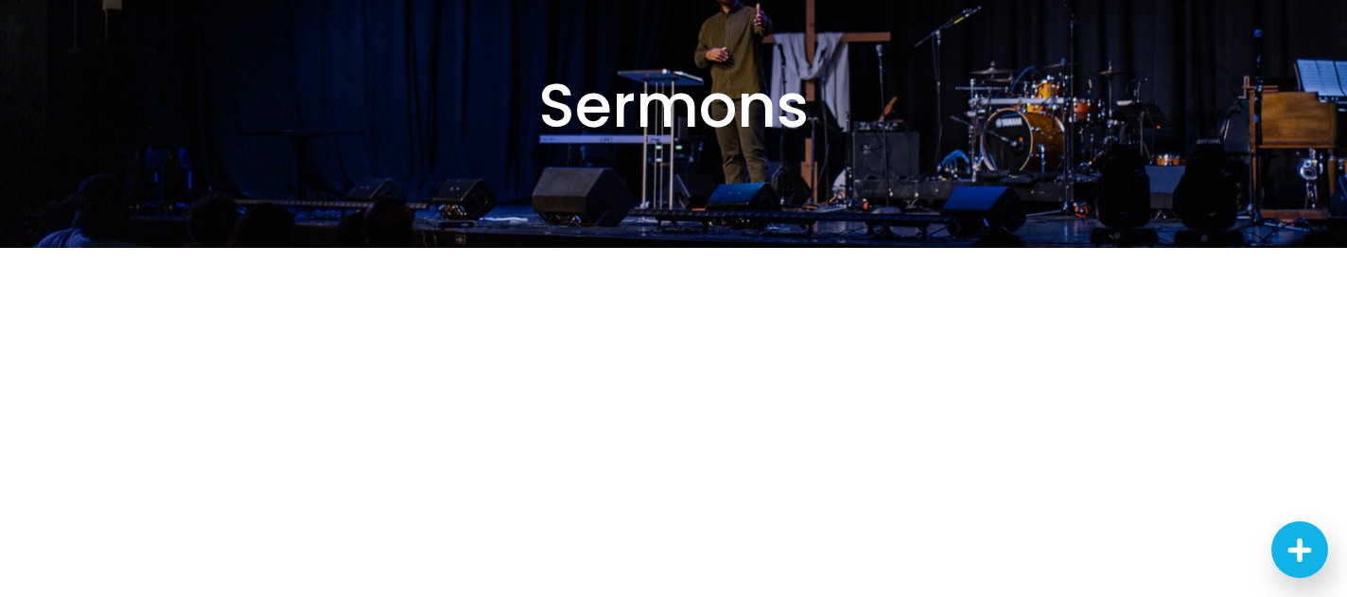
scroll to position [98, 0]
